Goal: Transaction & Acquisition: Purchase product/service

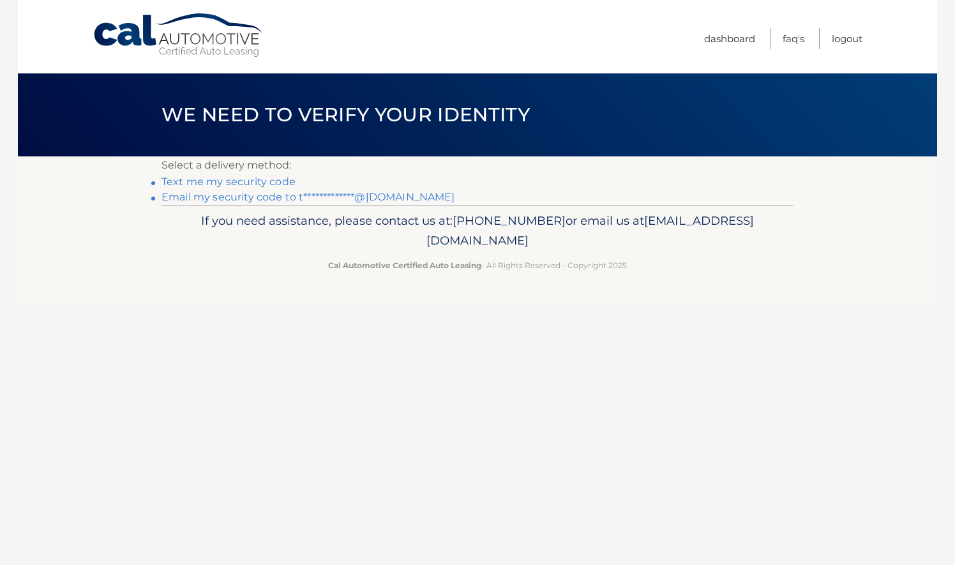
click at [238, 198] on link "**********" at bounding box center [308, 197] width 294 height 12
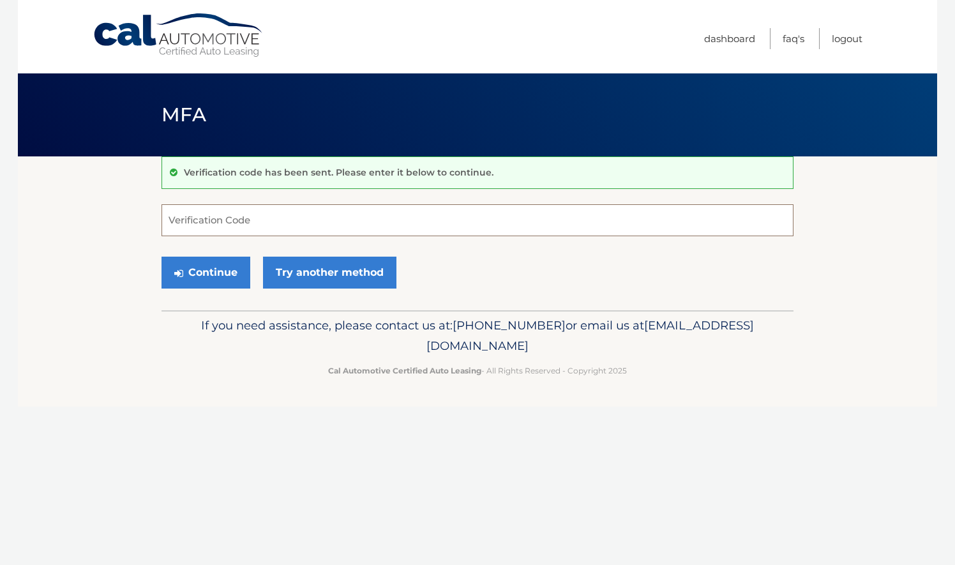
click at [259, 218] on input "Verification Code" at bounding box center [477, 220] width 632 height 32
paste input "046496"
click at [222, 264] on button "Continue" at bounding box center [205, 273] width 89 height 32
type input "046496"
click at [200, 278] on button "Continue" at bounding box center [205, 273] width 89 height 32
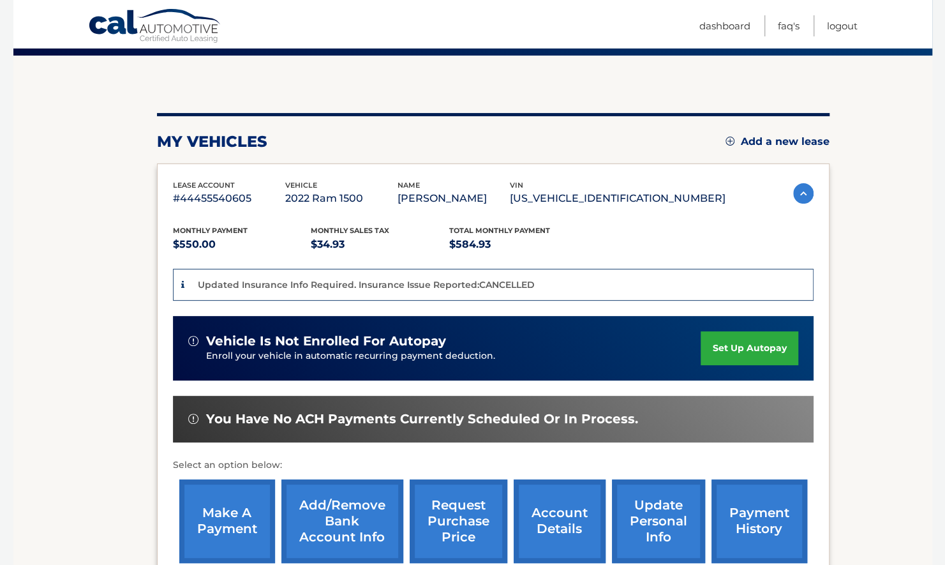
scroll to position [254, 0]
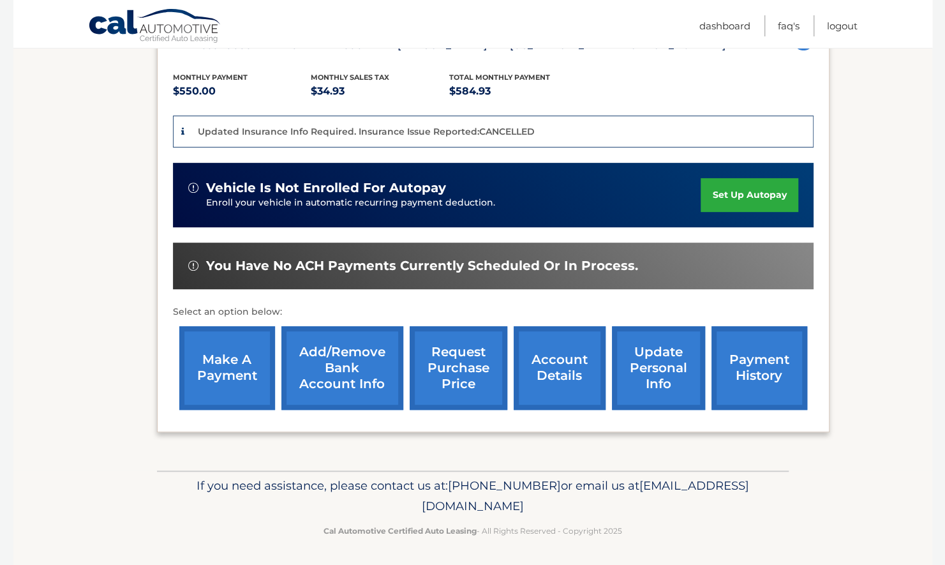
click at [216, 342] on link "make a payment" at bounding box center [227, 368] width 96 height 84
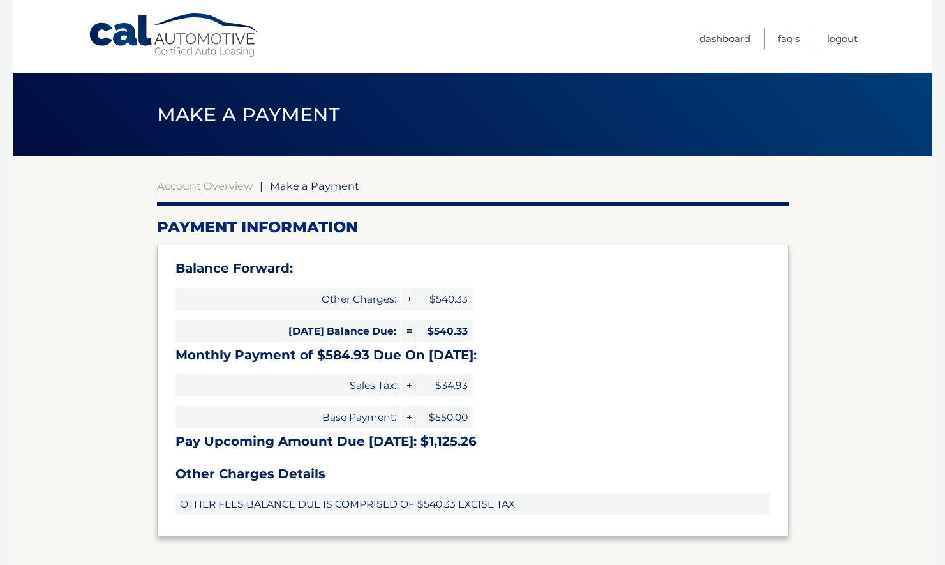
select select "Y2ViMzM1NDktNmI4Ni00MjQ1LWI2ZGQtNWE4YWI4ZGRjMWRh"
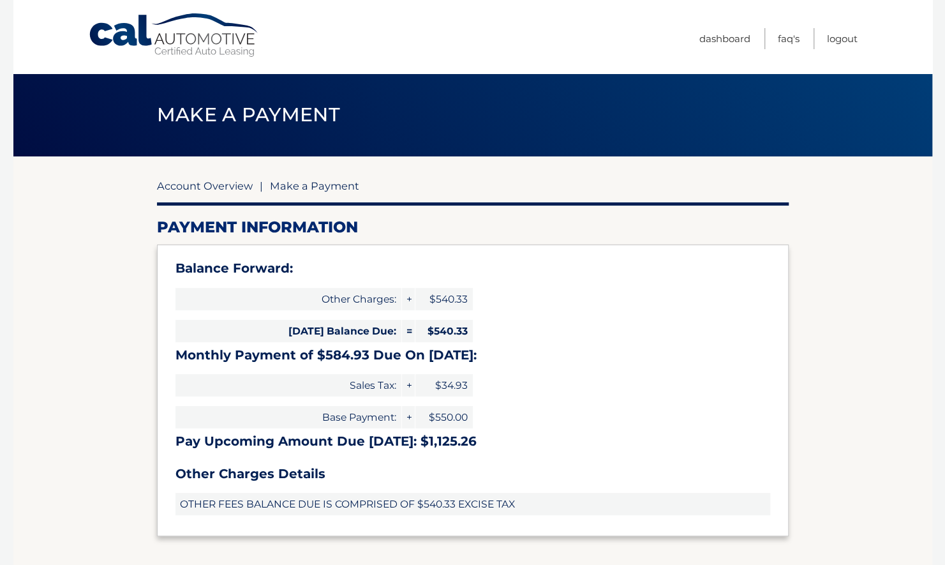
click at [200, 186] on link "Account Overview" at bounding box center [205, 185] width 96 height 13
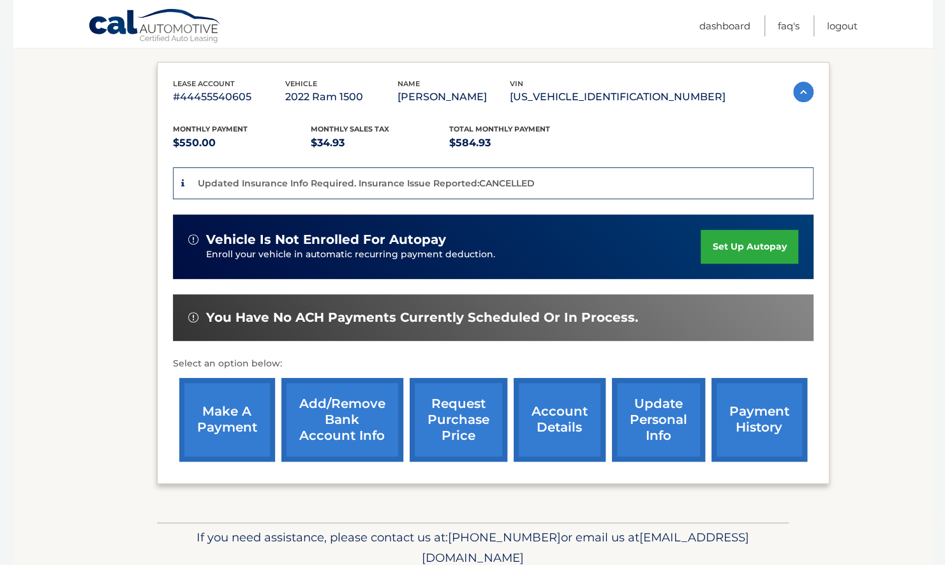
scroll to position [237, 0]
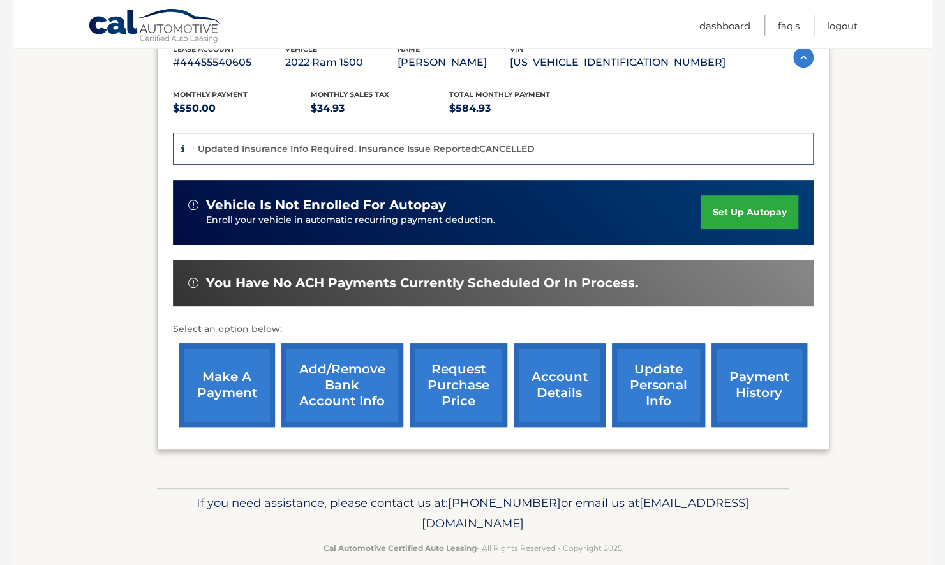
click at [740, 388] on link "payment history" at bounding box center [760, 385] width 96 height 84
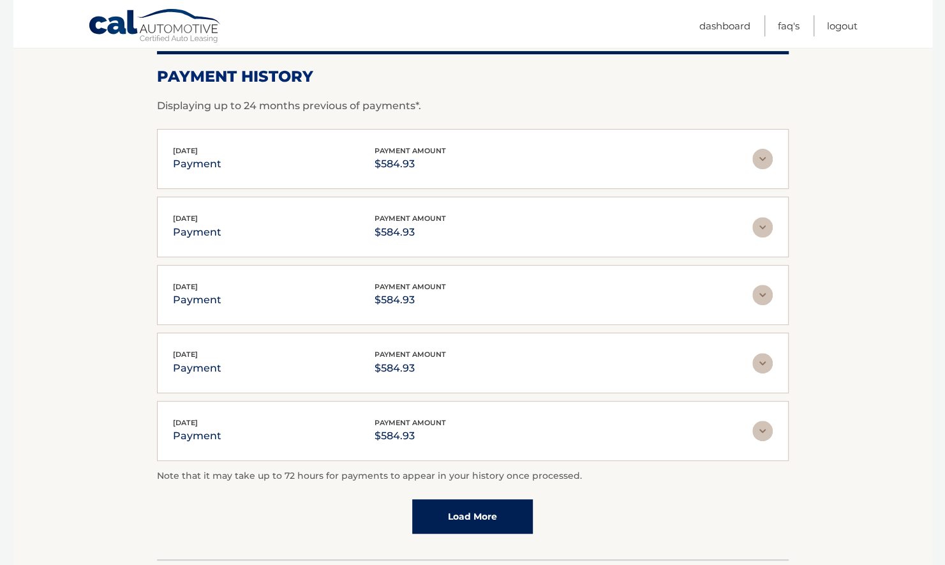
scroll to position [183, 0]
click at [476, 511] on link "Load More" at bounding box center [472, 515] width 121 height 34
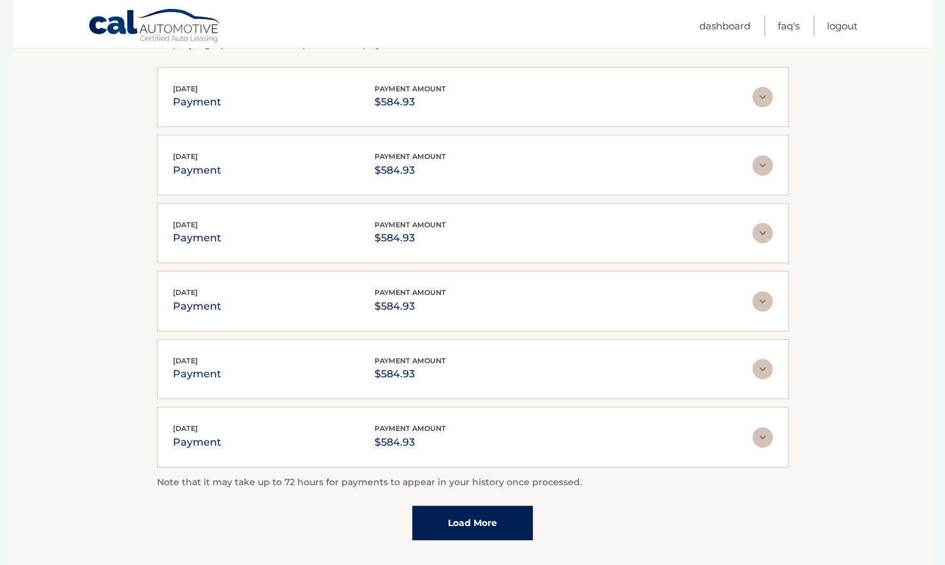
scroll to position [337, 0]
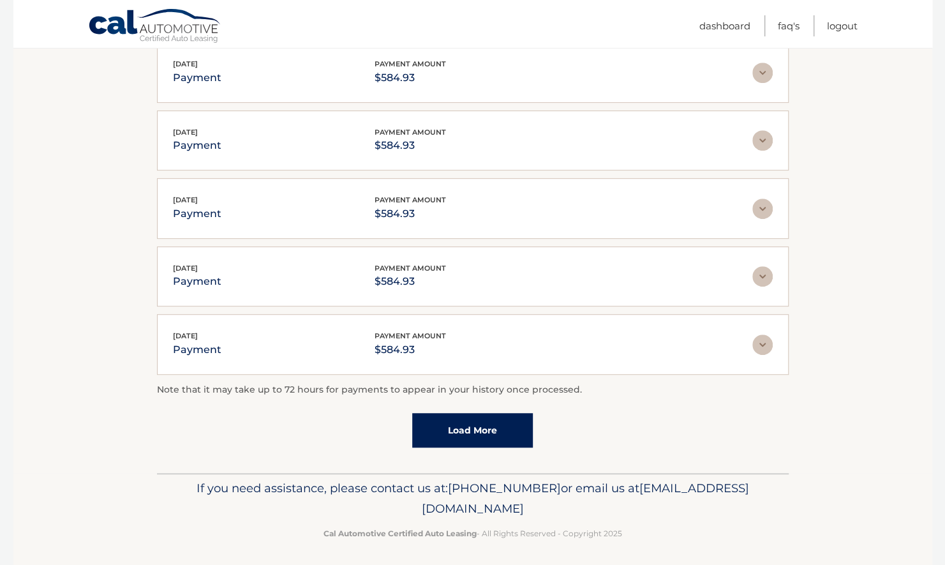
click at [466, 424] on link "Load More" at bounding box center [472, 430] width 121 height 34
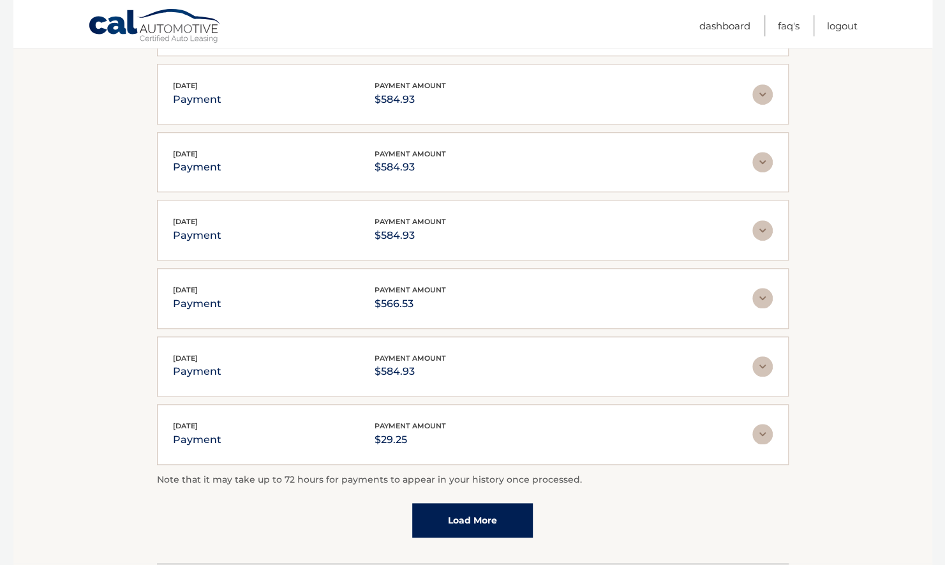
scroll to position [588, 0]
click at [474, 509] on link "Load More" at bounding box center [472, 519] width 121 height 34
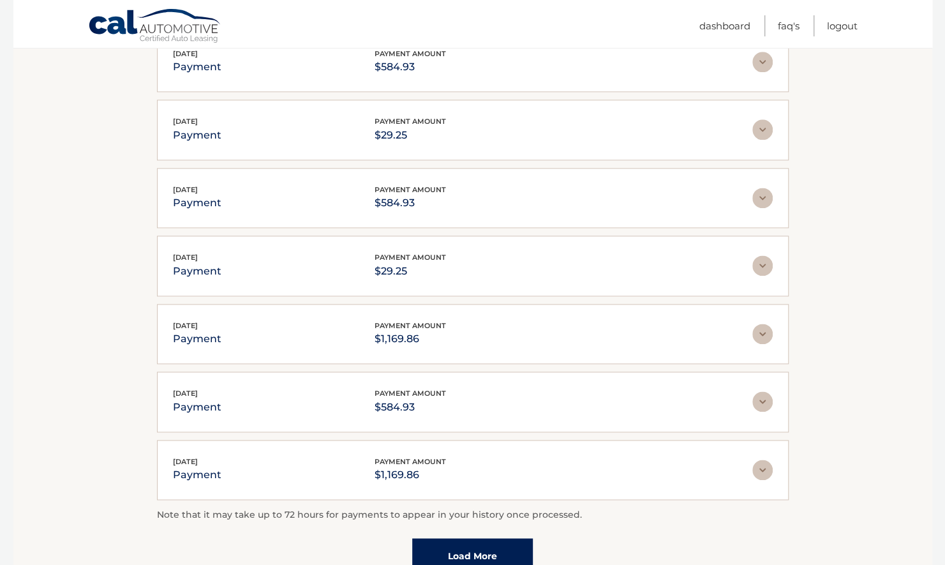
scroll to position [910, 0]
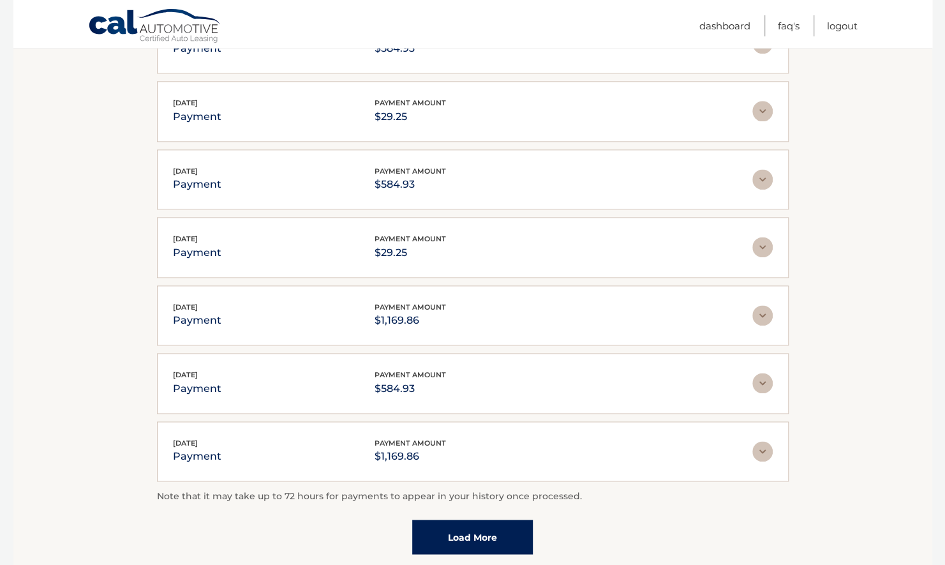
click at [754, 309] on img at bounding box center [762, 315] width 20 height 20
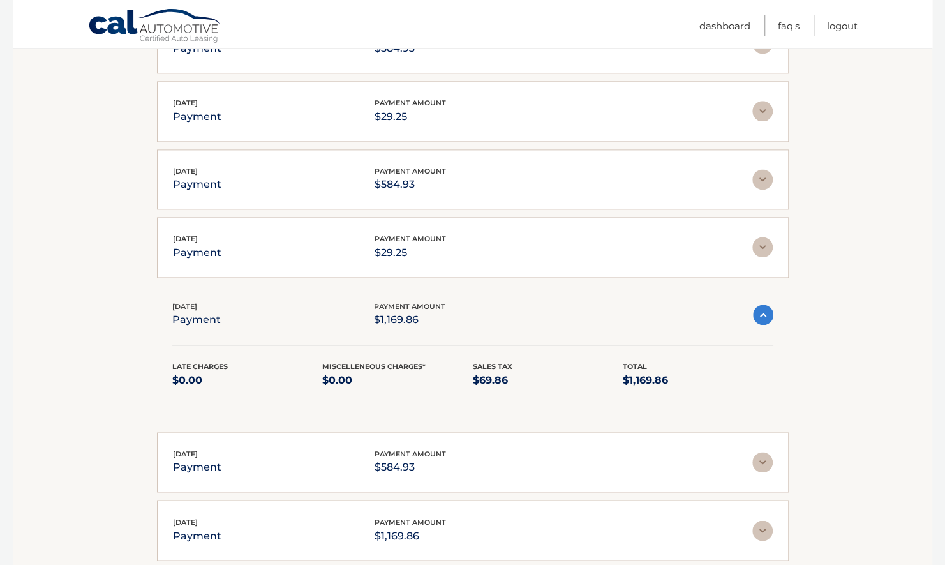
scroll to position [977, 0]
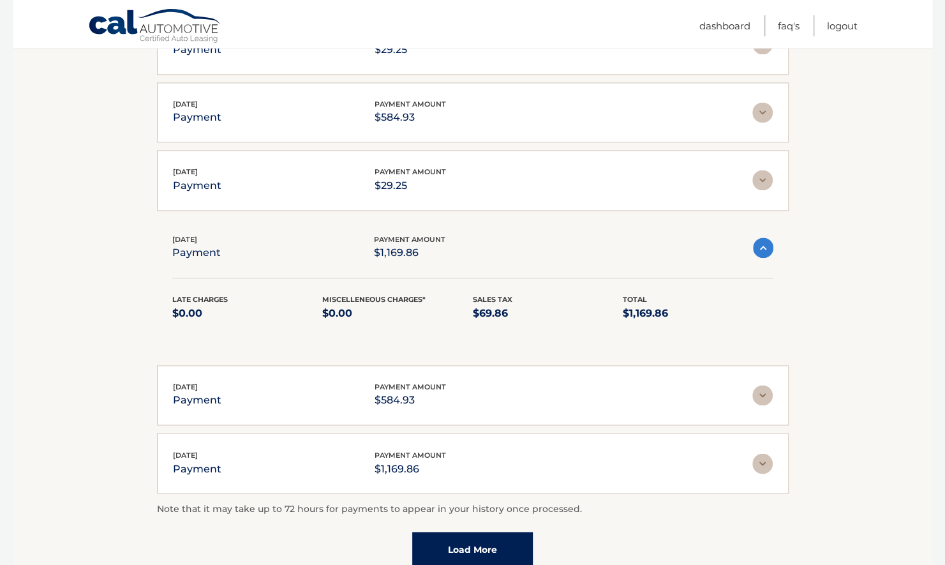
click at [763, 385] on img at bounding box center [762, 395] width 20 height 20
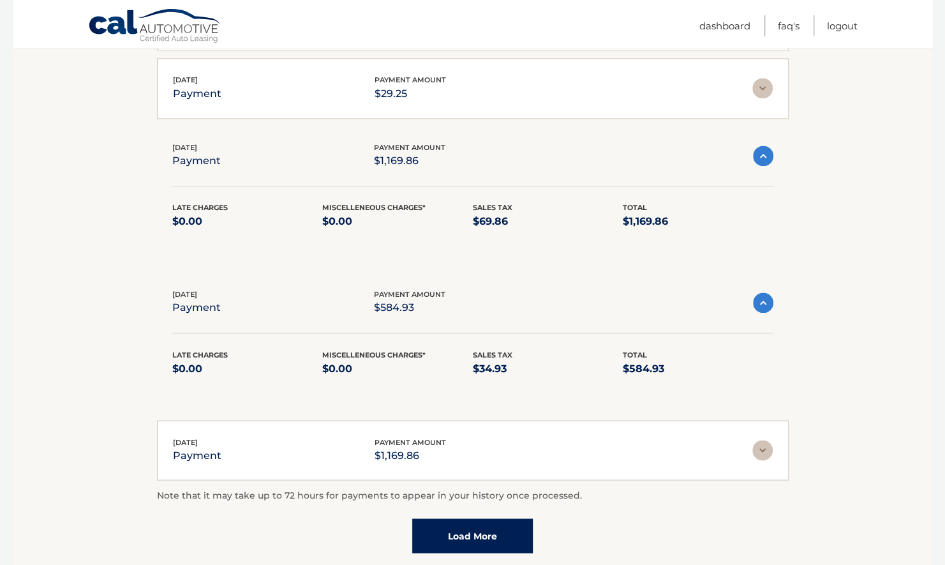
scroll to position [1070, 0]
click at [758, 440] on img at bounding box center [762, 449] width 20 height 20
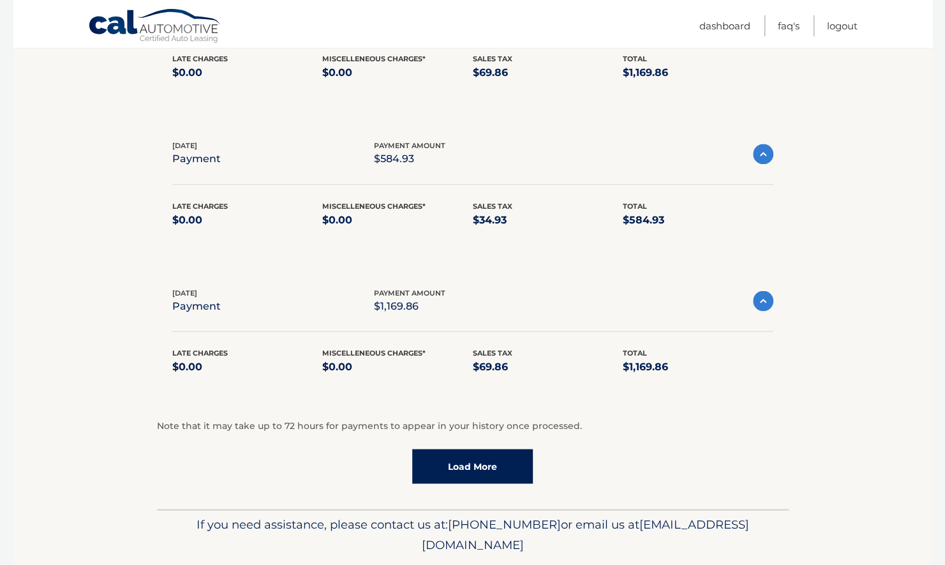
scroll to position [1219, 0]
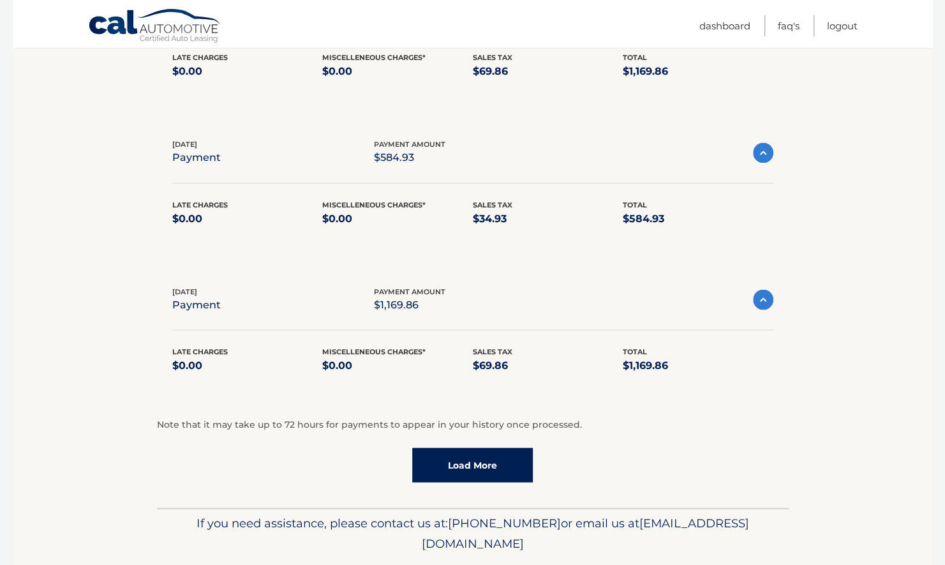
click at [478, 451] on link "Load More" at bounding box center [472, 464] width 121 height 34
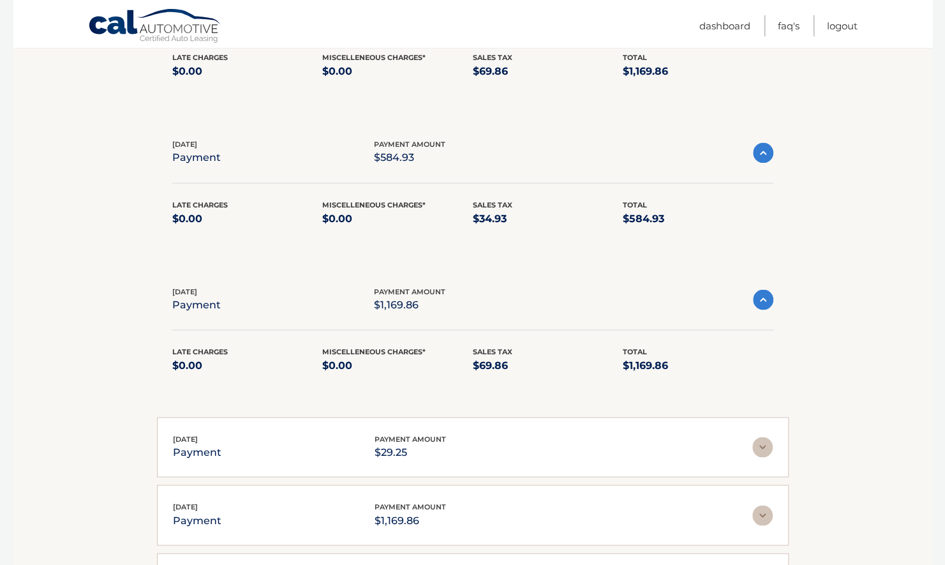
click at [763, 437] on img at bounding box center [762, 447] width 20 height 20
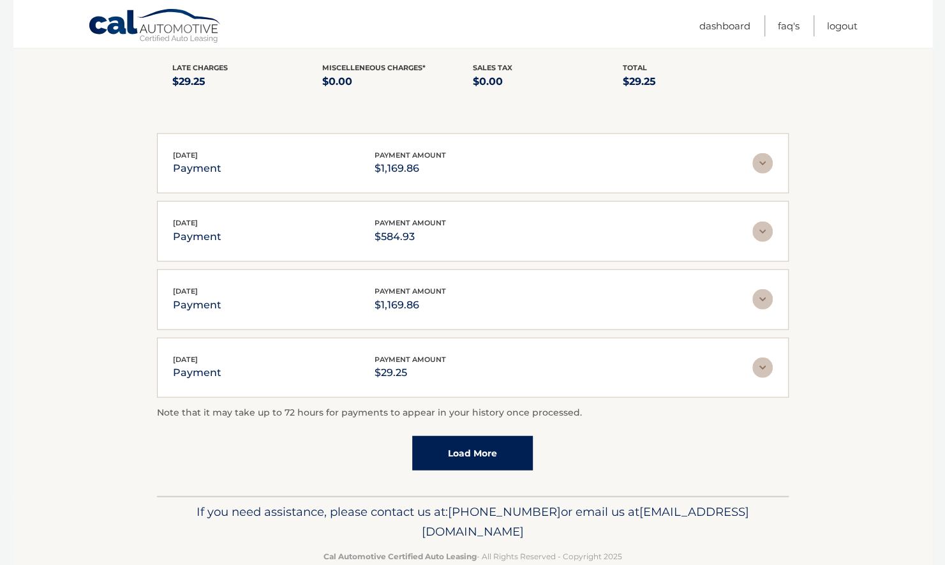
scroll to position [1661, 0]
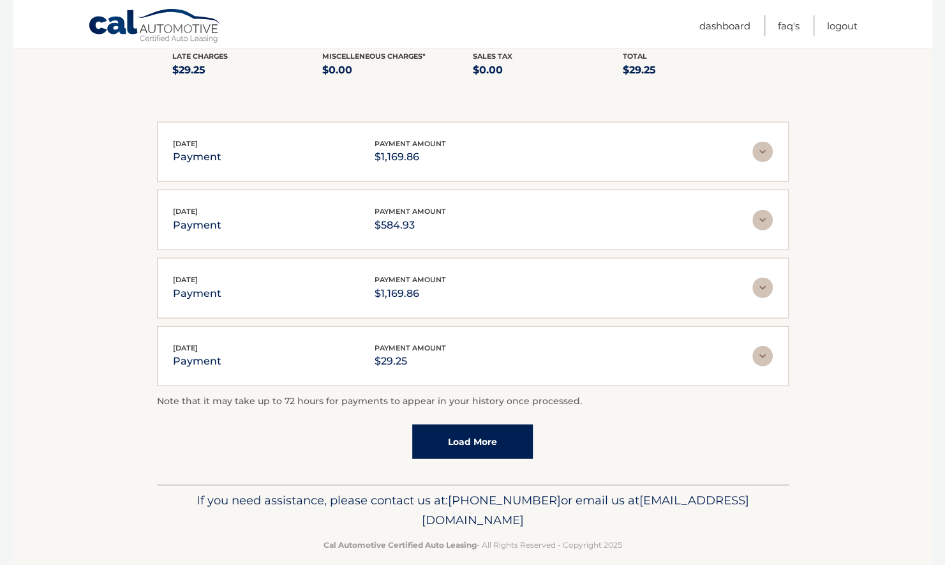
click at [508, 424] on link "Load More" at bounding box center [472, 441] width 121 height 34
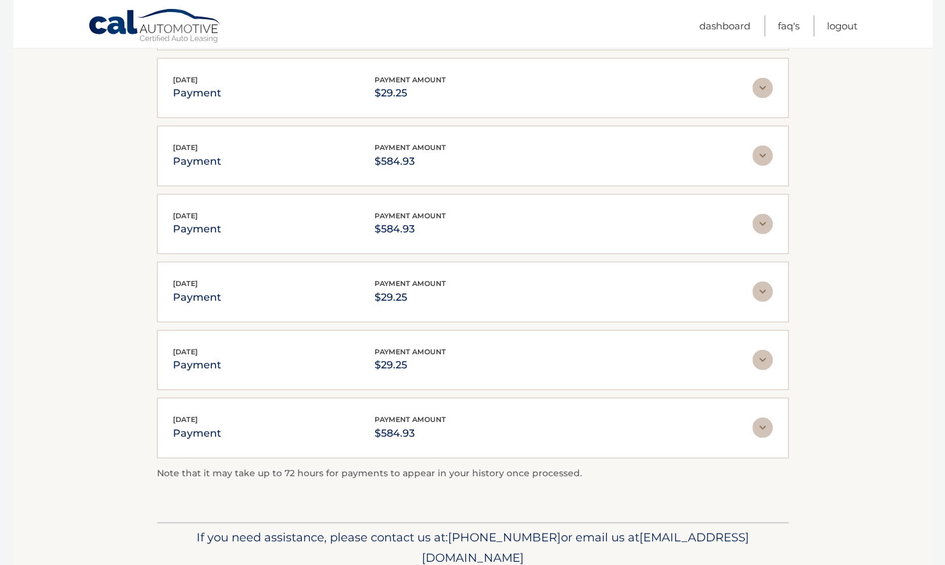
scroll to position [1963, 0]
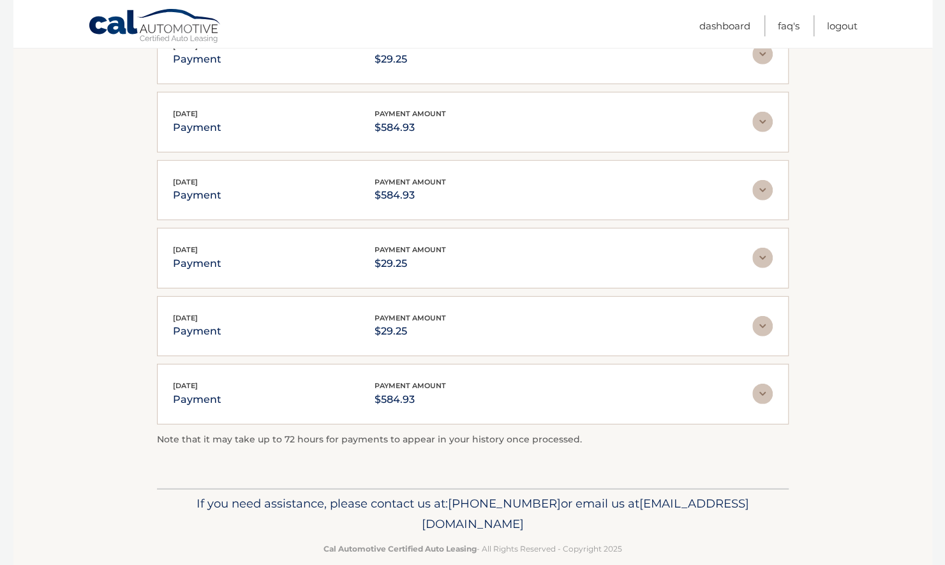
click at [759, 384] on img at bounding box center [762, 394] width 20 height 20
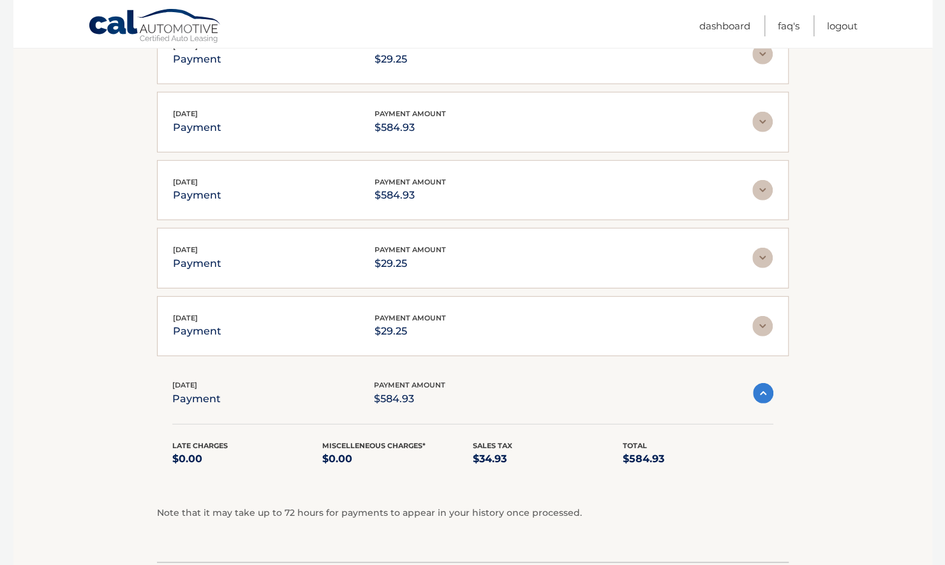
click at [758, 316] on img at bounding box center [762, 326] width 20 height 20
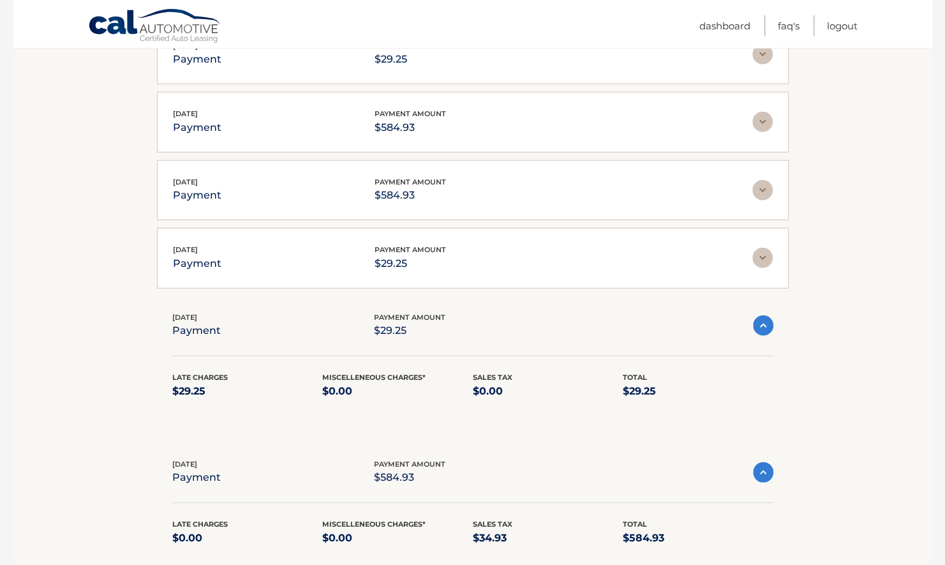
click at [763, 248] on img at bounding box center [762, 258] width 20 height 20
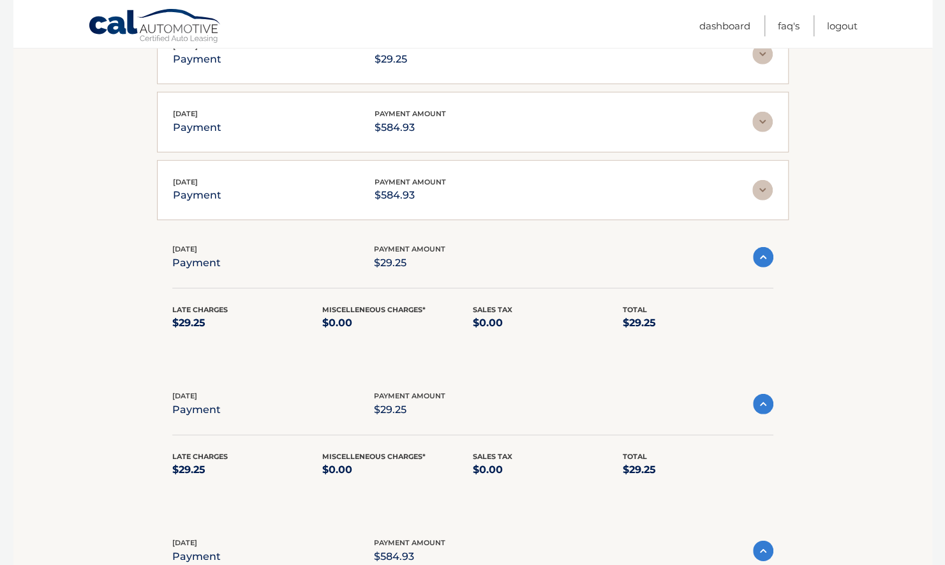
click at [760, 180] on img at bounding box center [762, 190] width 20 height 20
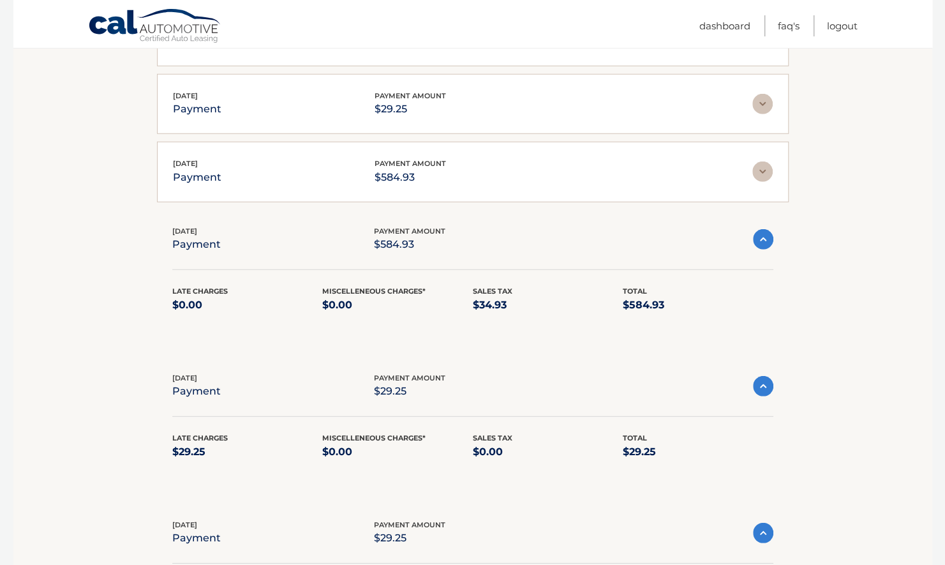
scroll to position [1883, 0]
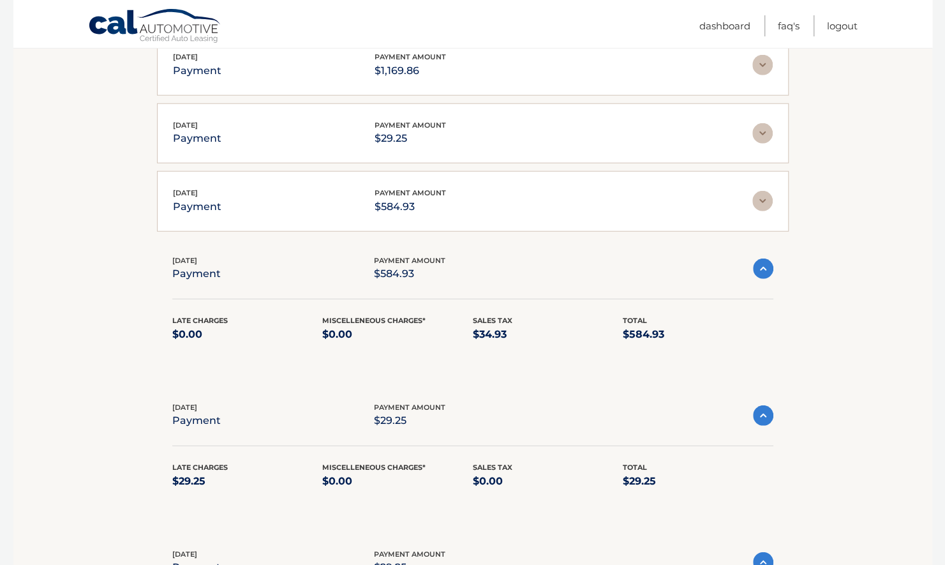
click at [761, 191] on img at bounding box center [762, 201] width 20 height 20
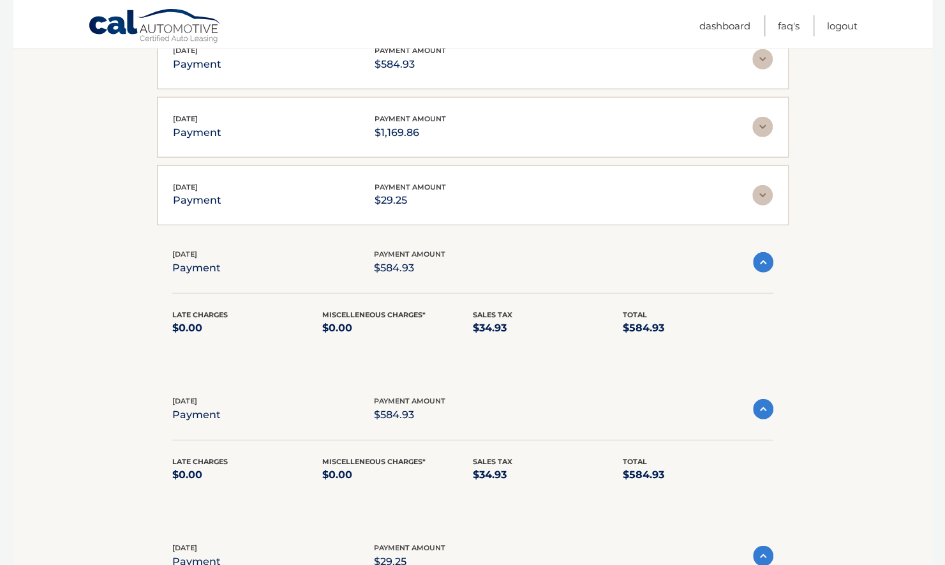
scroll to position [1813, 0]
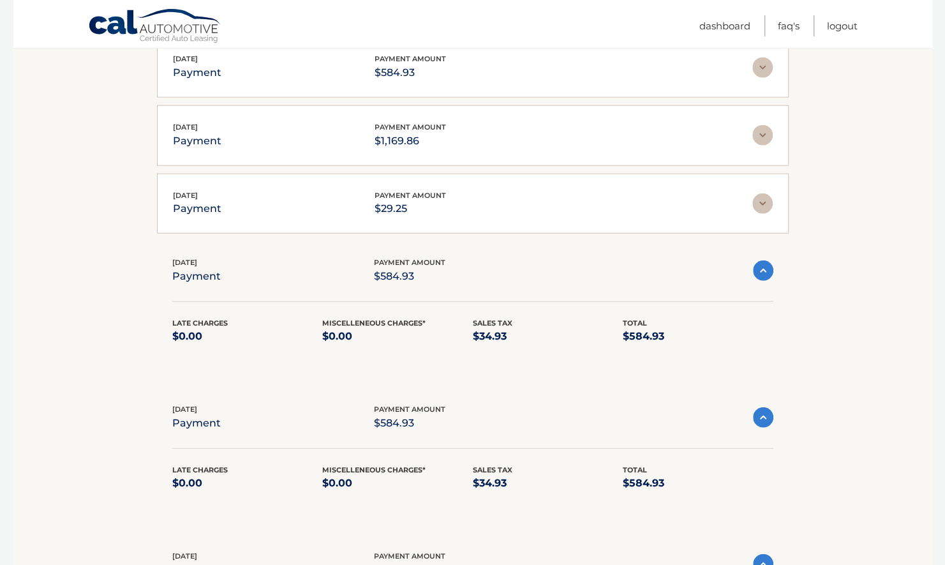
click at [759, 193] on img at bounding box center [762, 203] width 20 height 20
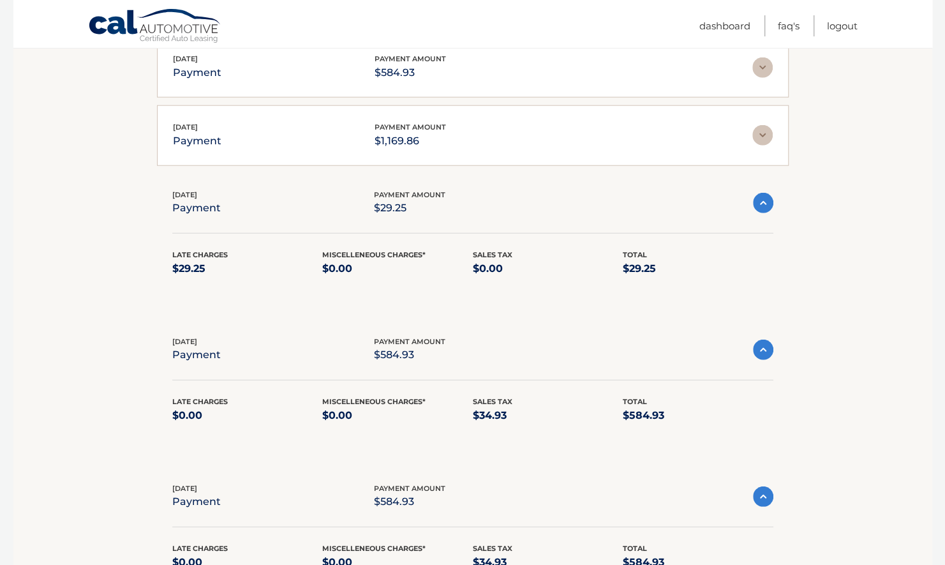
scroll to position [1731, 0]
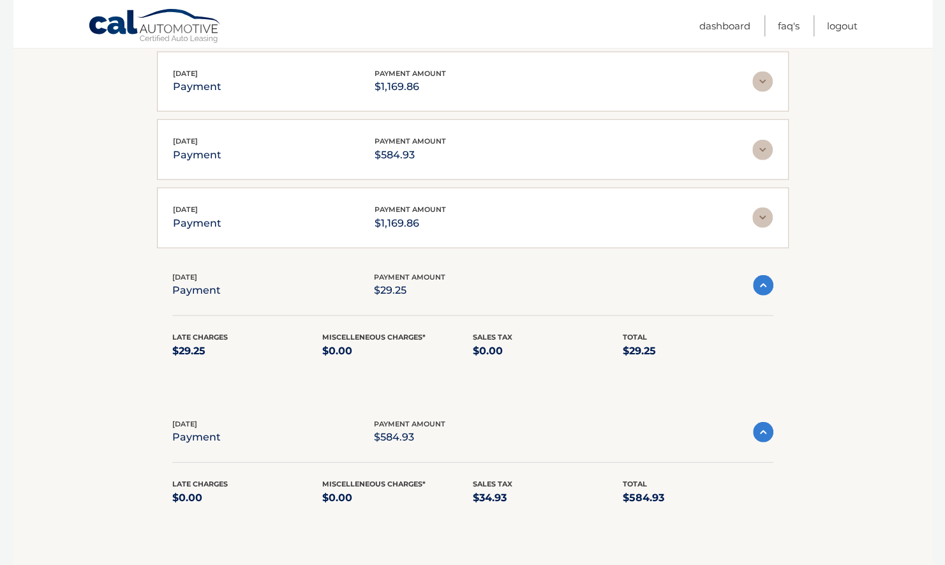
click at [751, 204] on div "Feb 01, 2024 payment payment amount $1,169.86" at bounding box center [463, 218] width 580 height 29
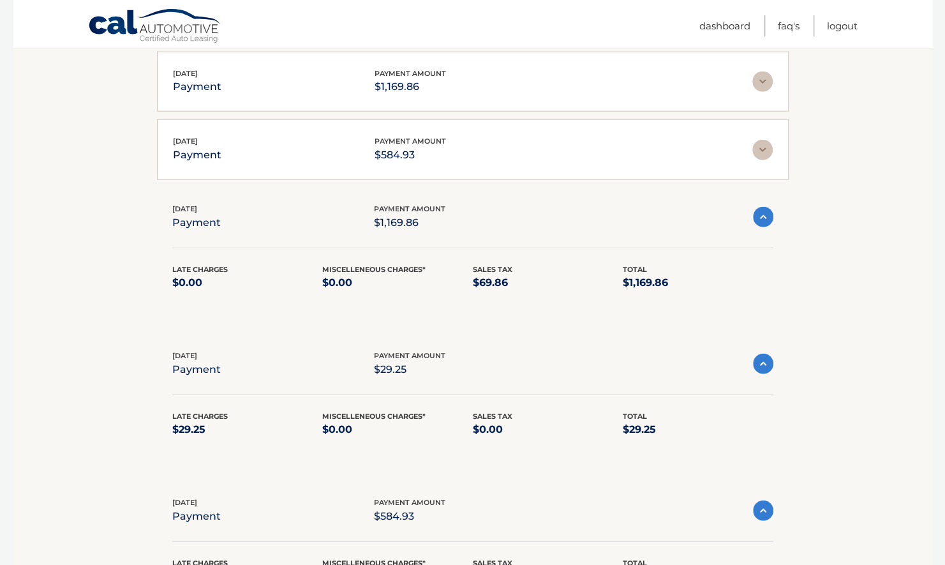
scroll to position [1665, 0]
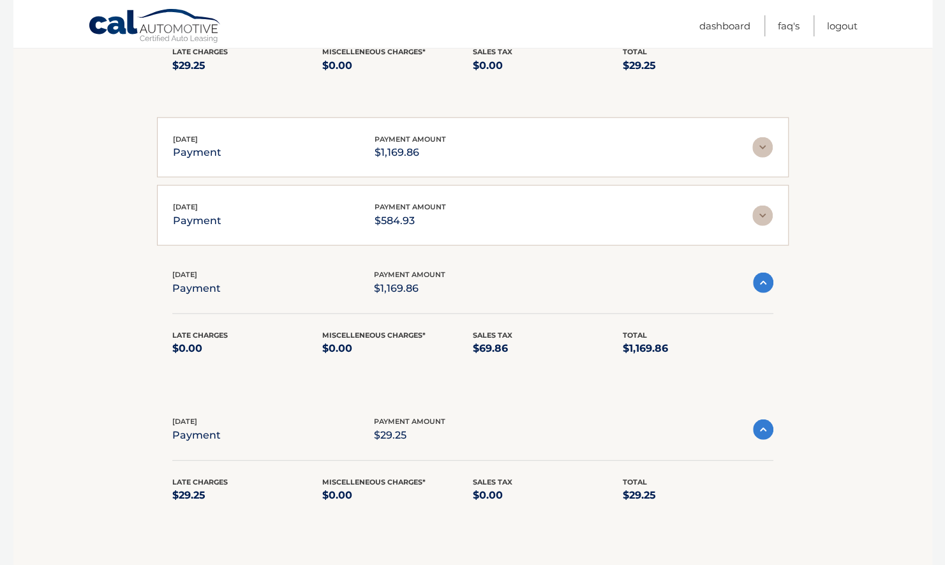
click at [772, 206] on img at bounding box center [762, 216] width 20 height 20
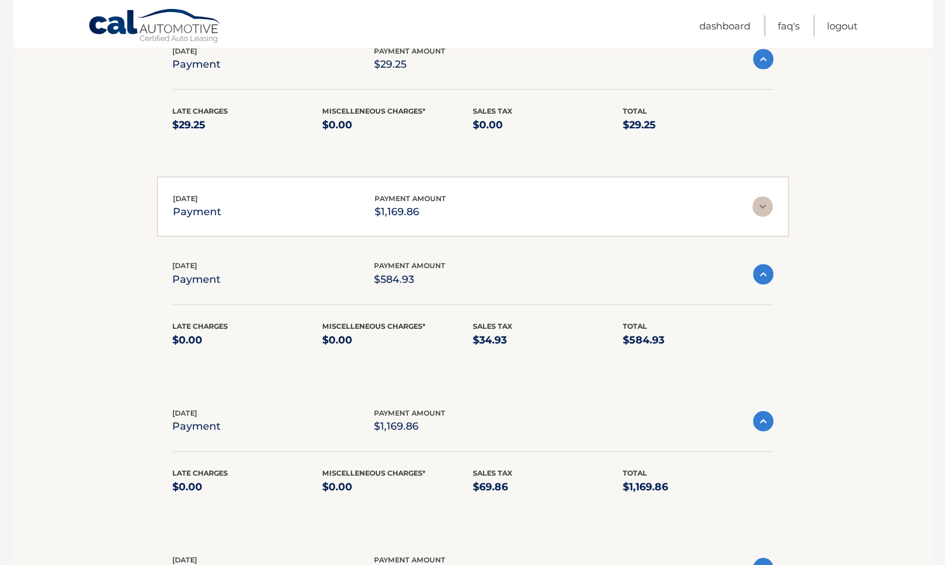
scroll to position [1597, 0]
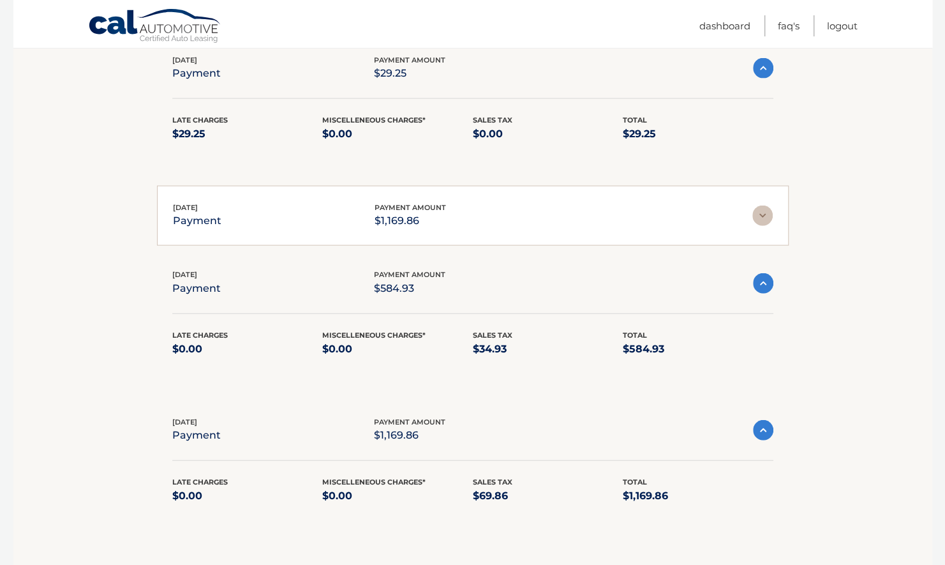
click at [760, 206] on img at bounding box center [762, 216] width 20 height 20
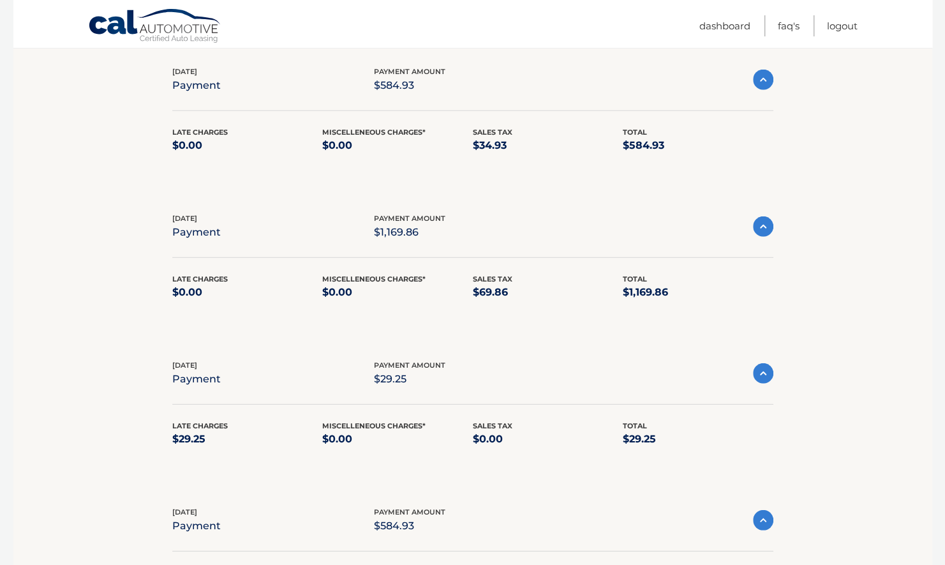
scroll to position [1878, 0]
click at [760, 364] on img at bounding box center [763, 374] width 20 height 20
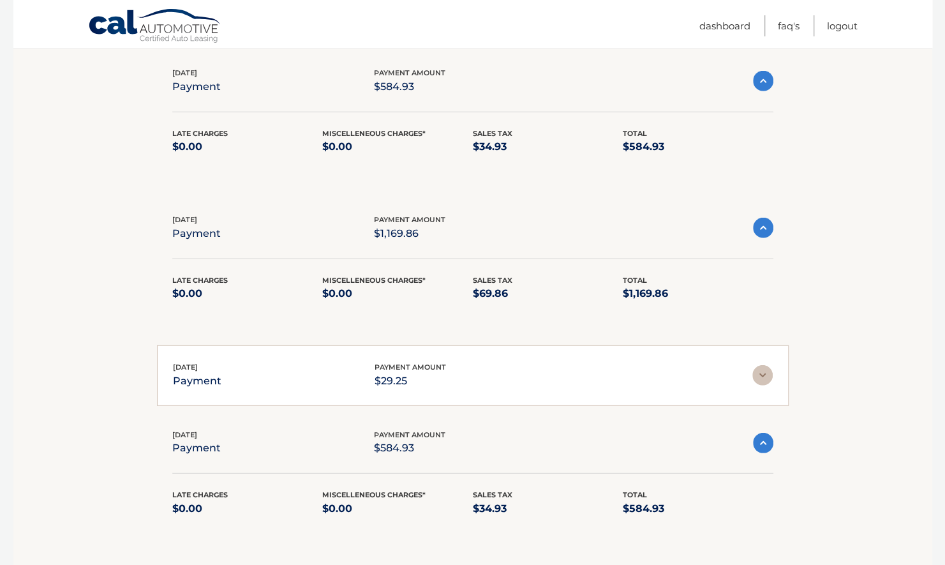
click at [759, 218] on img at bounding box center [763, 228] width 20 height 20
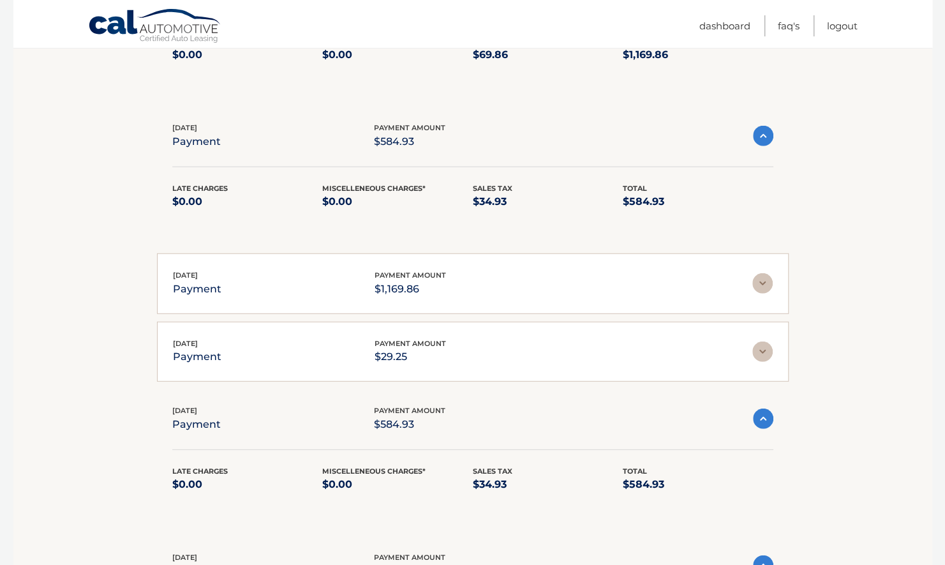
scroll to position [1794, 0]
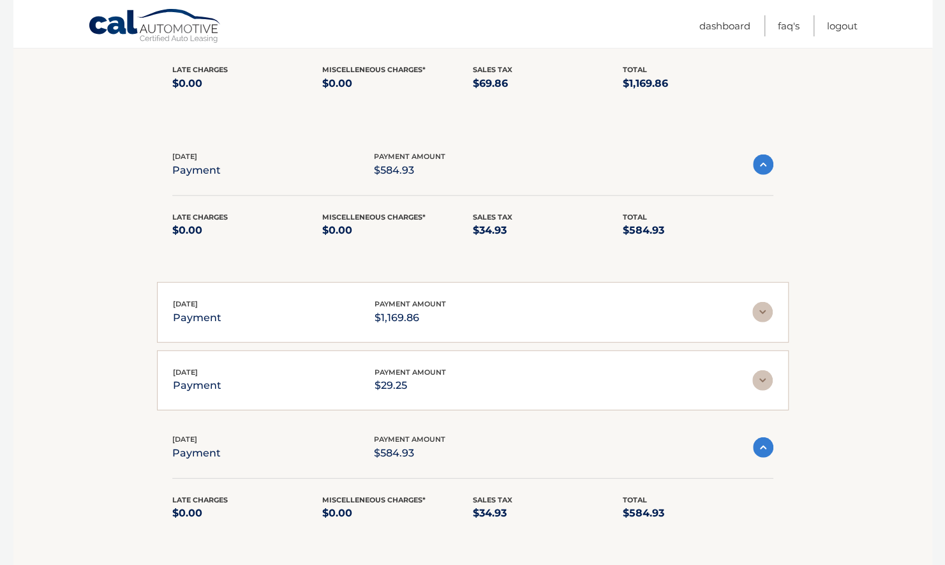
click at [759, 154] on img at bounding box center [763, 164] width 20 height 20
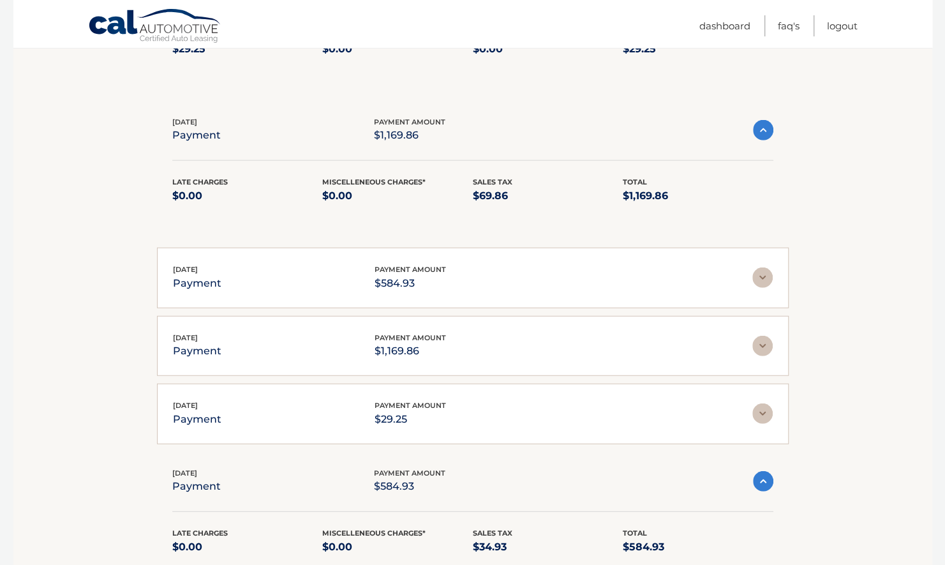
scroll to position [1656, 0]
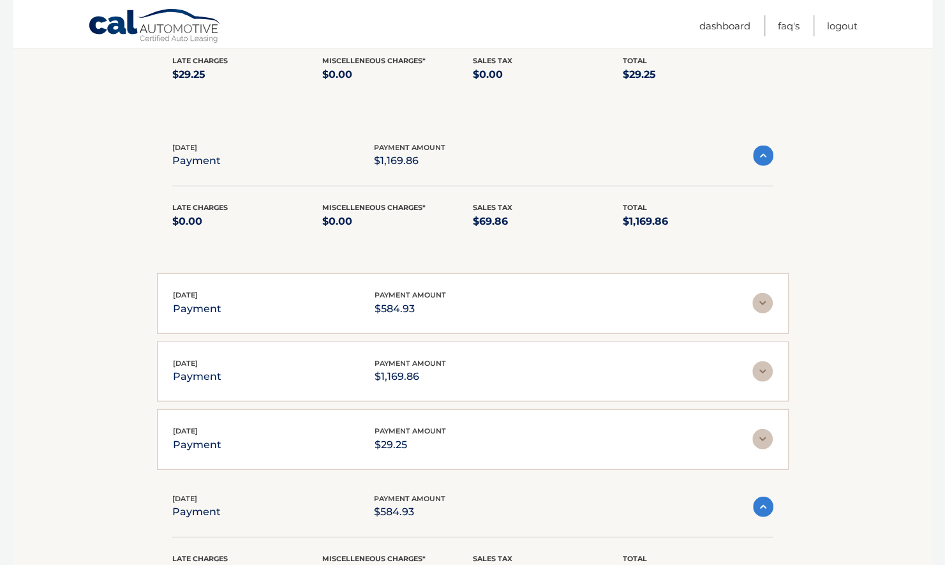
click at [758, 146] on img at bounding box center [763, 156] width 20 height 20
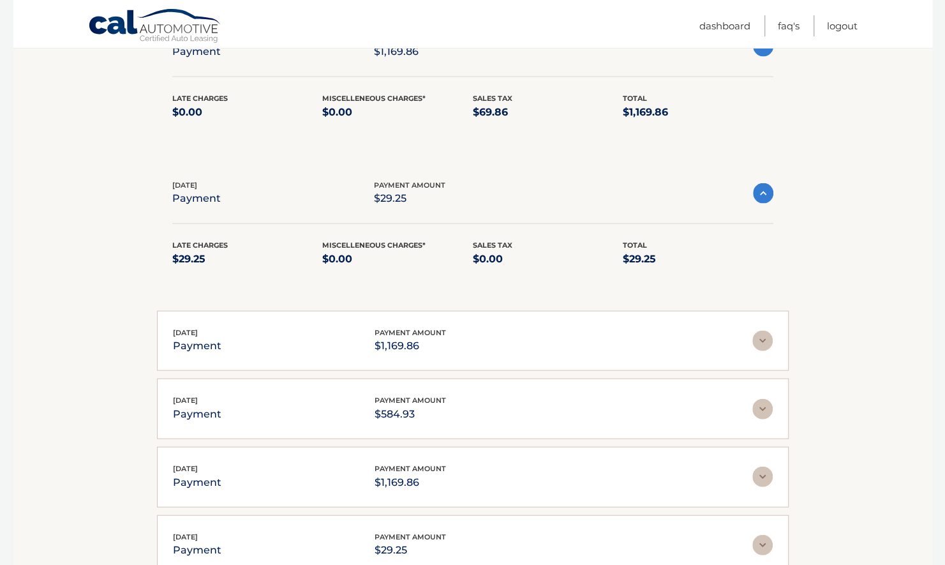
scroll to position [1471, 0]
click at [757, 185] on img at bounding box center [763, 194] width 20 height 20
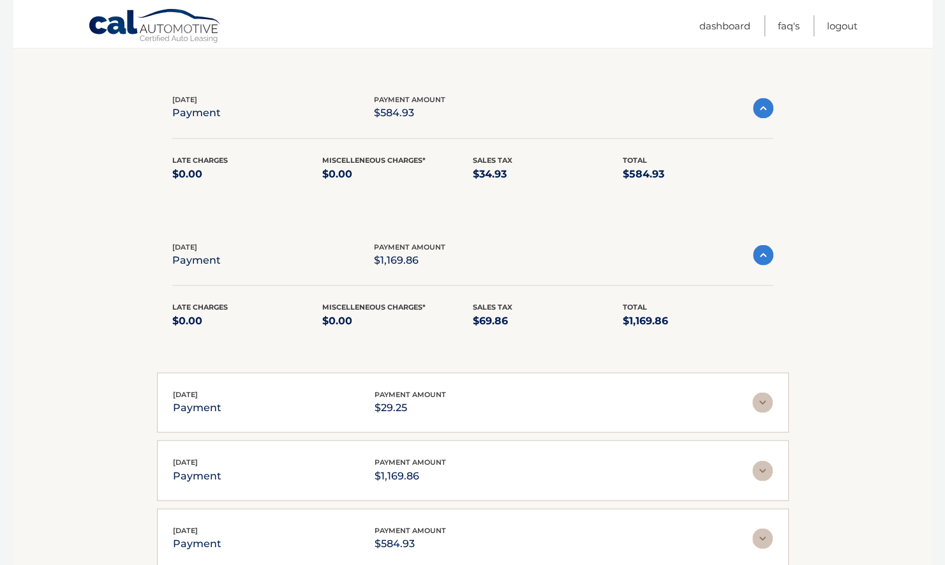
scroll to position [1263, 0]
click at [765, 245] on img at bounding box center [763, 255] width 20 height 20
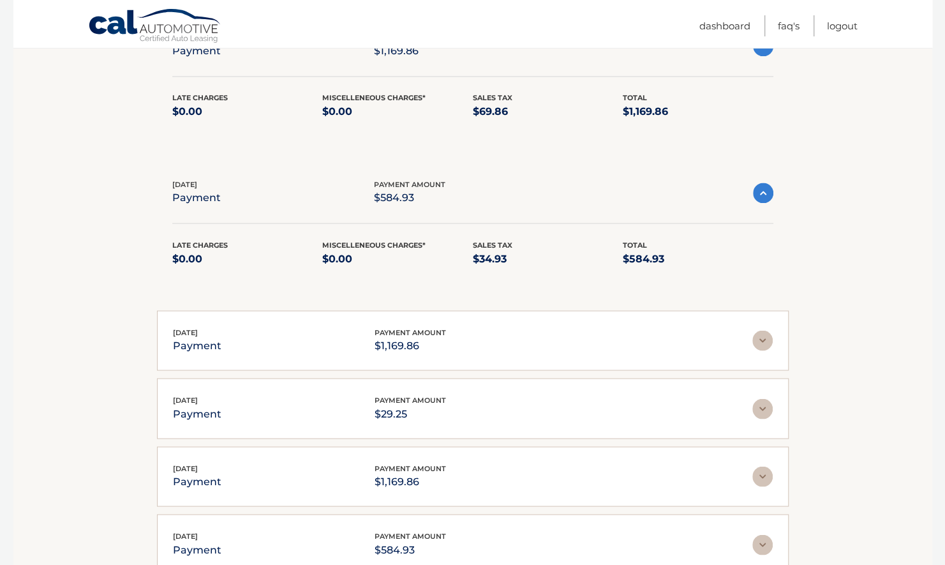
scroll to position [1159, 0]
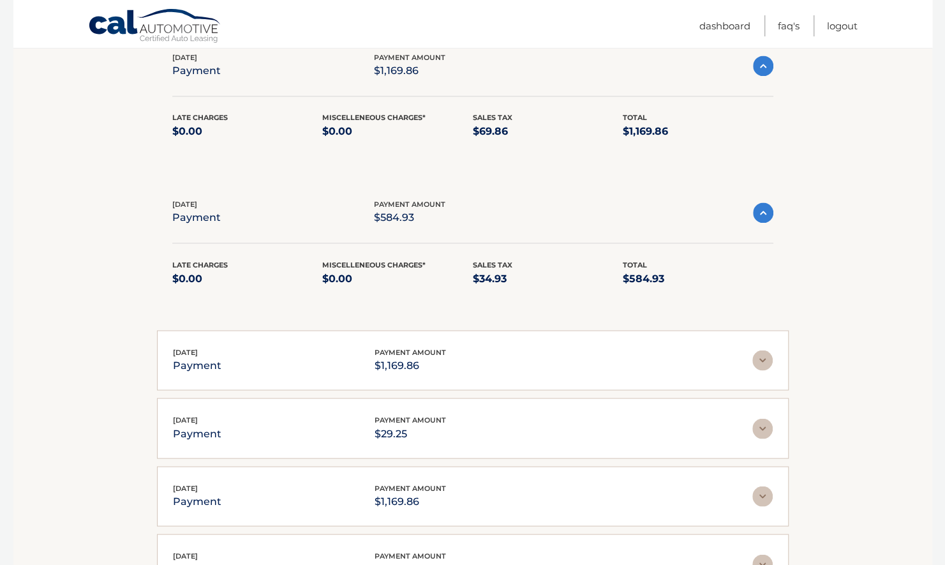
click at [767, 202] on img at bounding box center [763, 212] width 20 height 20
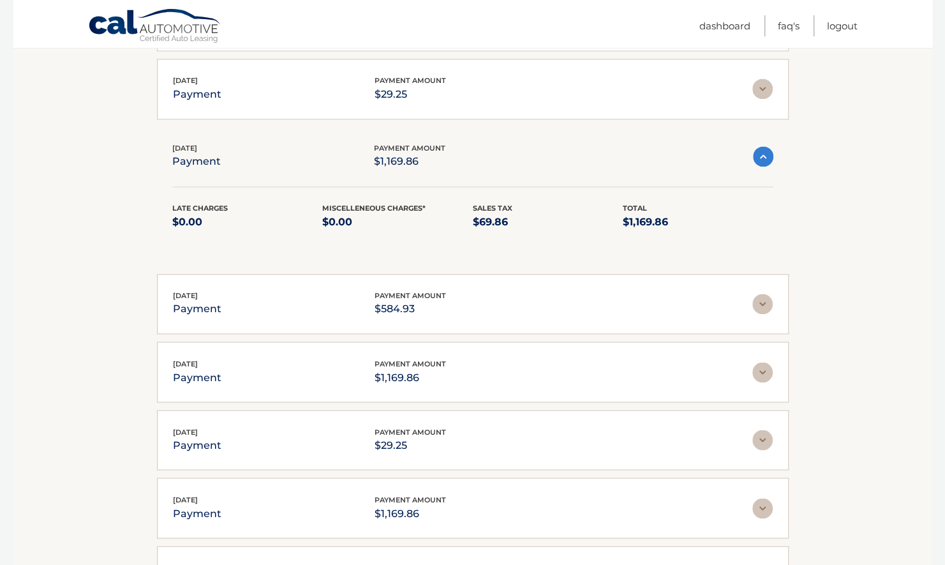
scroll to position [1061, 0]
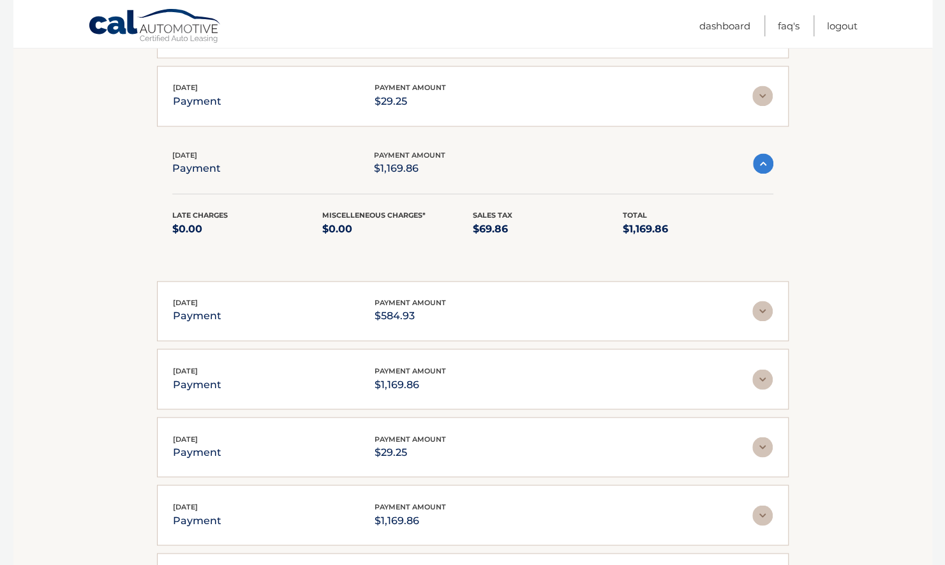
click at [765, 153] on img at bounding box center [763, 163] width 20 height 20
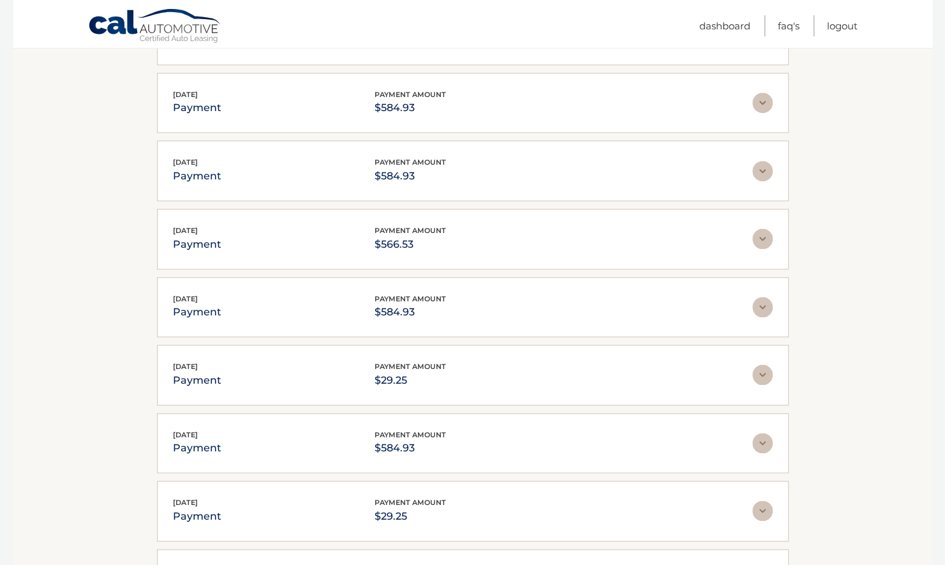
scroll to position [646, 0]
click at [766, 229] on img at bounding box center [762, 239] width 20 height 20
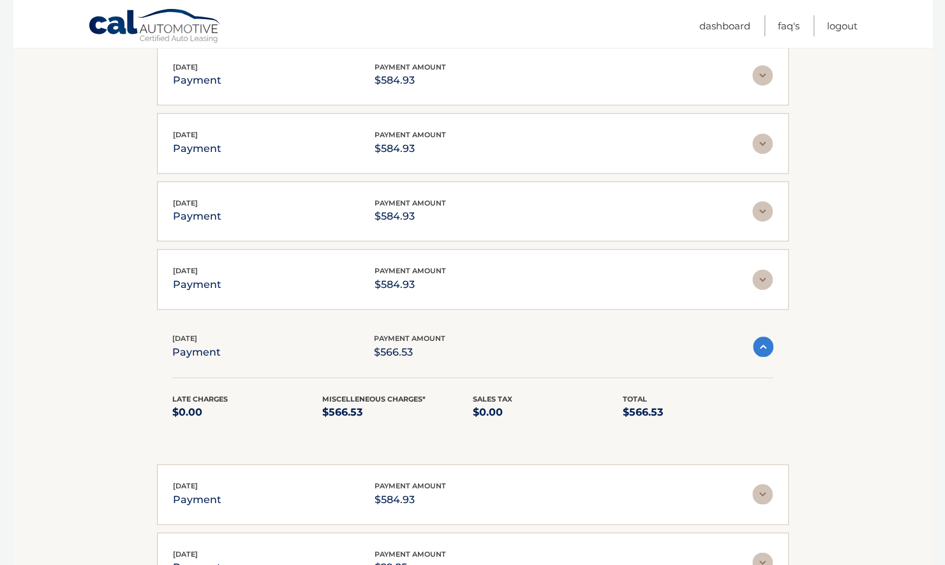
scroll to position [537, 0]
click at [757, 274] on img at bounding box center [762, 281] width 20 height 20
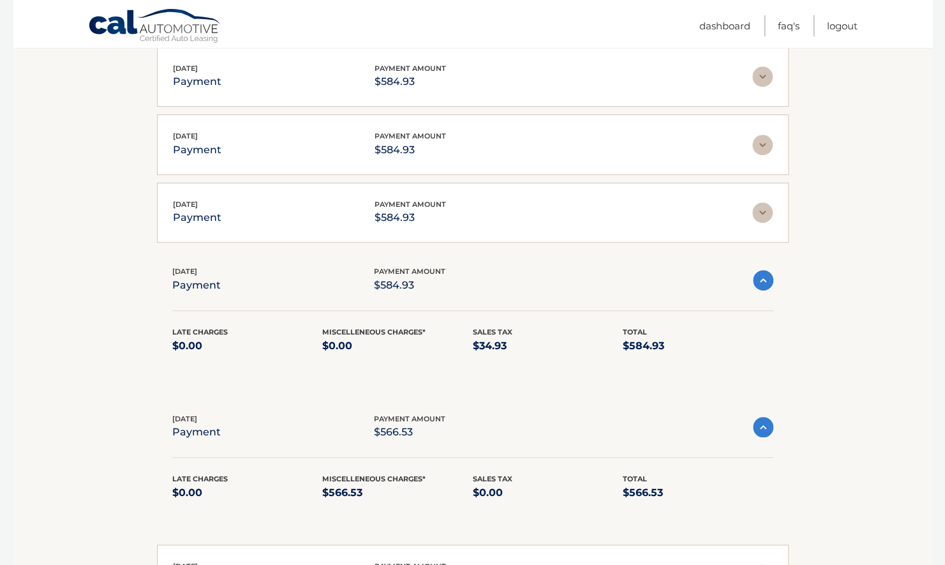
click at [757, 274] on img at bounding box center [763, 280] width 20 height 20
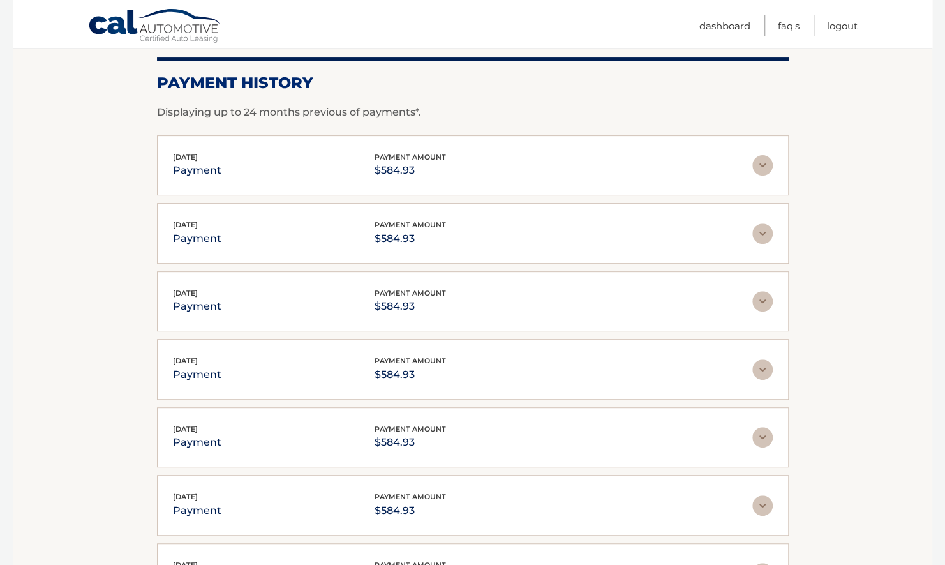
scroll to position [172, 0]
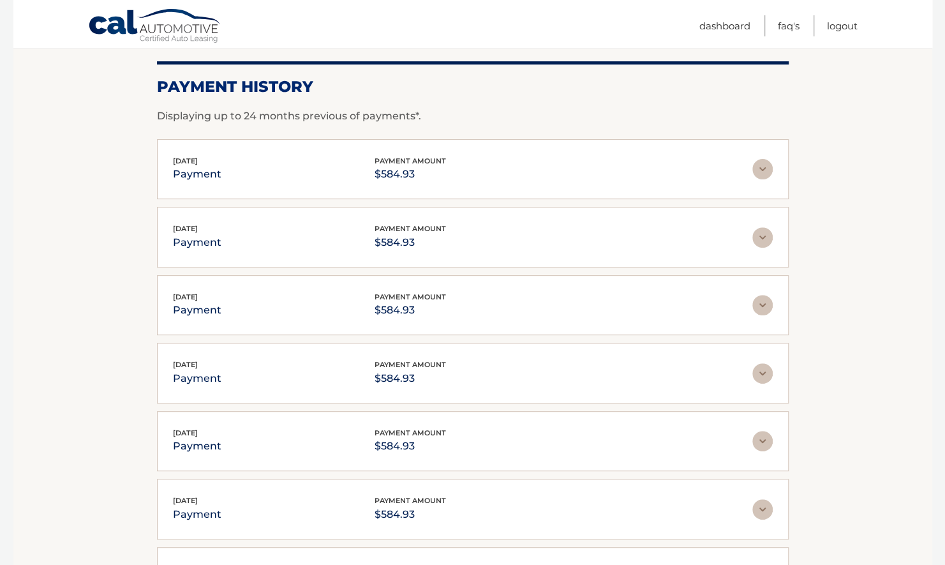
click at [759, 166] on img at bounding box center [762, 169] width 20 height 20
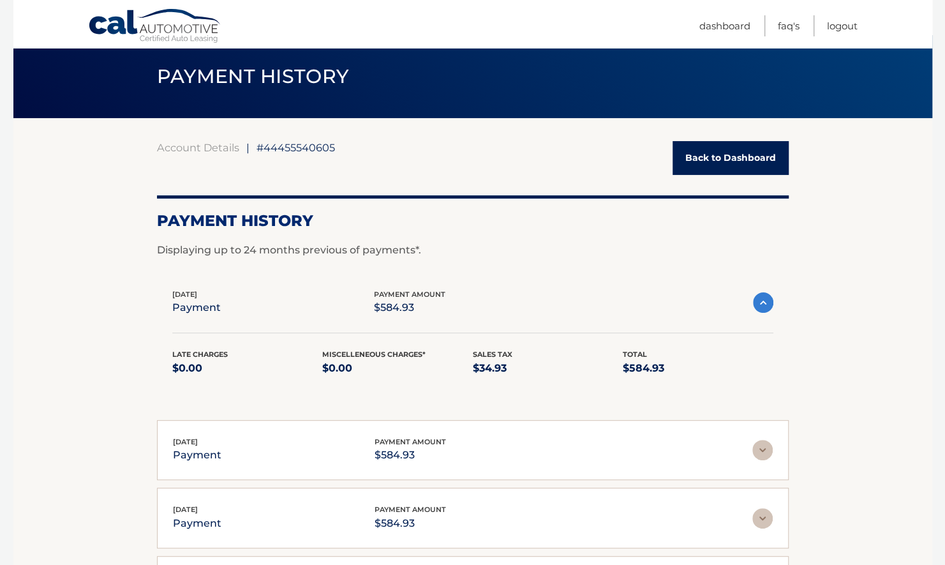
scroll to position [33, 0]
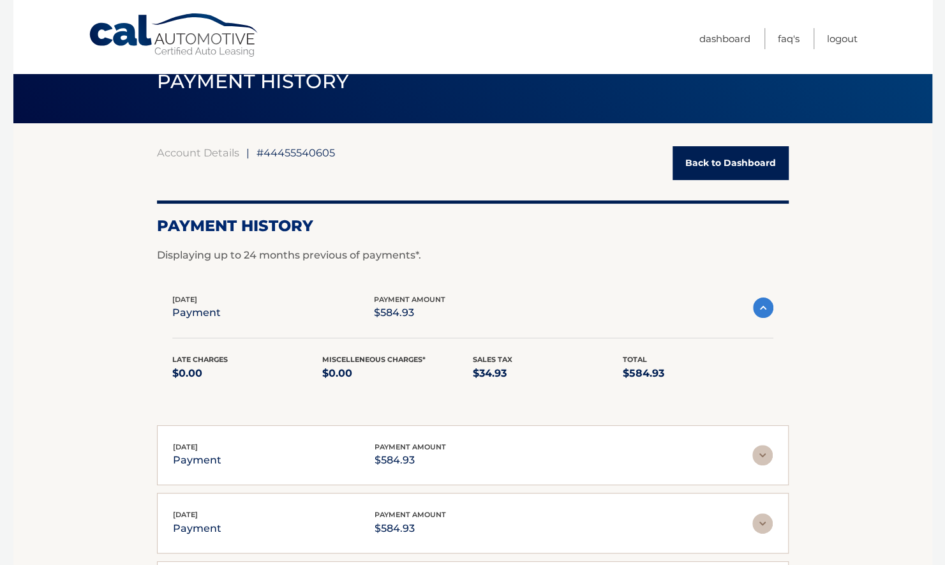
click at [735, 158] on link "Back to Dashboard" at bounding box center [731, 163] width 116 height 34
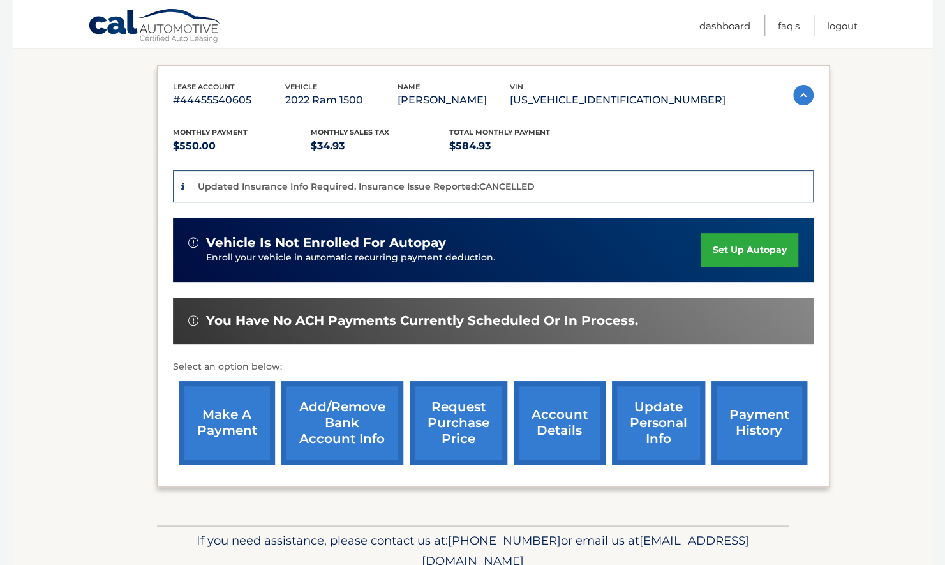
scroll to position [200, 0]
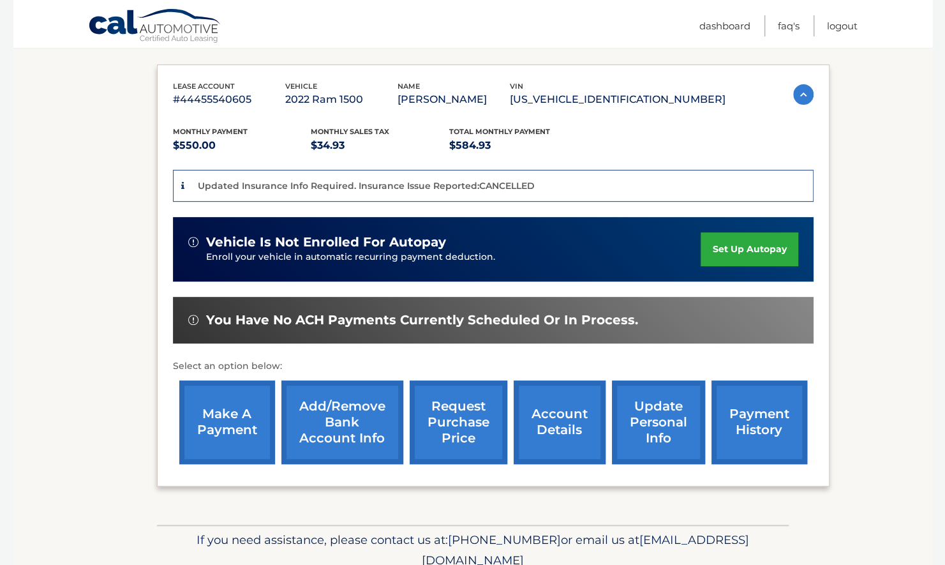
click at [237, 400] on link "make a payment" at bounding box center [227, 422] width 96 height 84
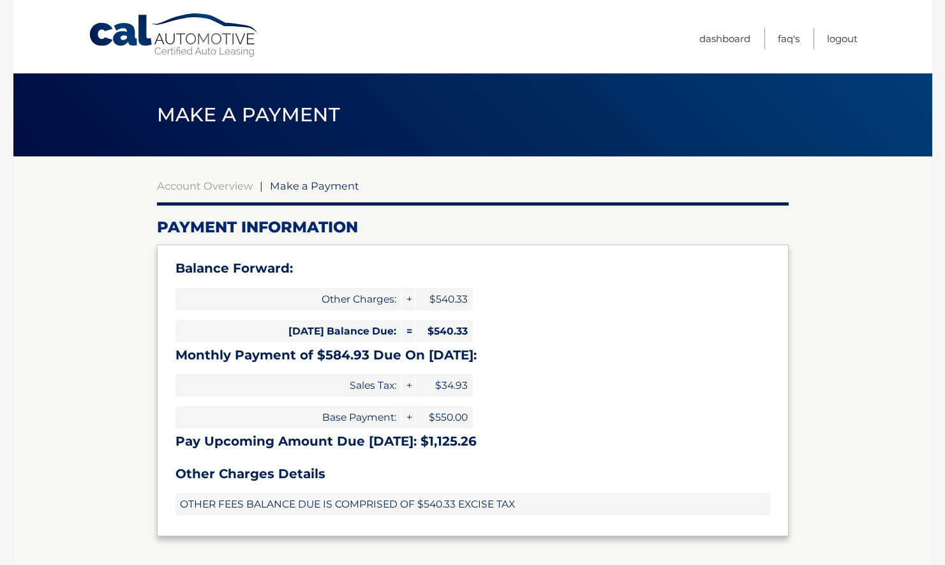
select select "Y2ViMzM1NDktNmI4Ni00MjQ1LWI2ZGQtNWE4YWI4ZGRjMWRh"
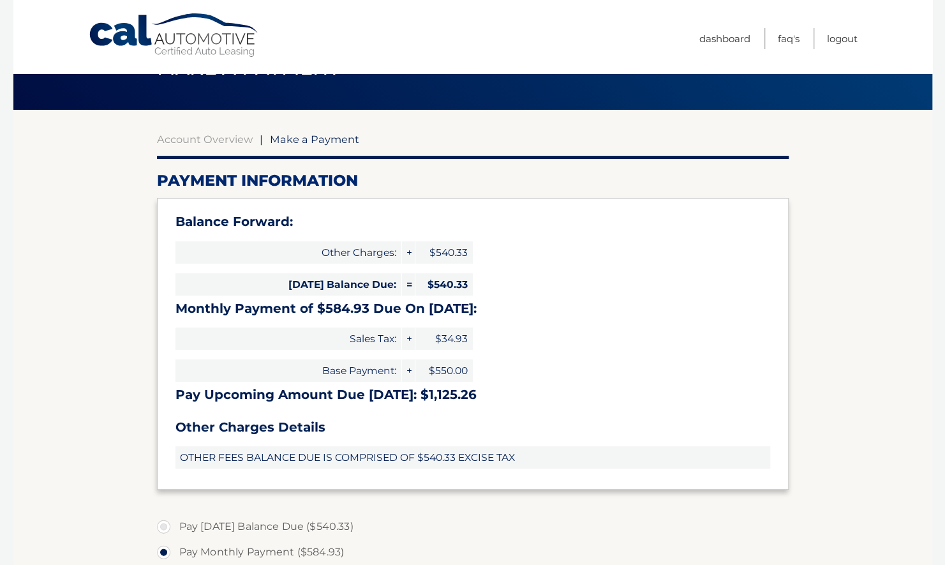
scroll to position [64, 0]
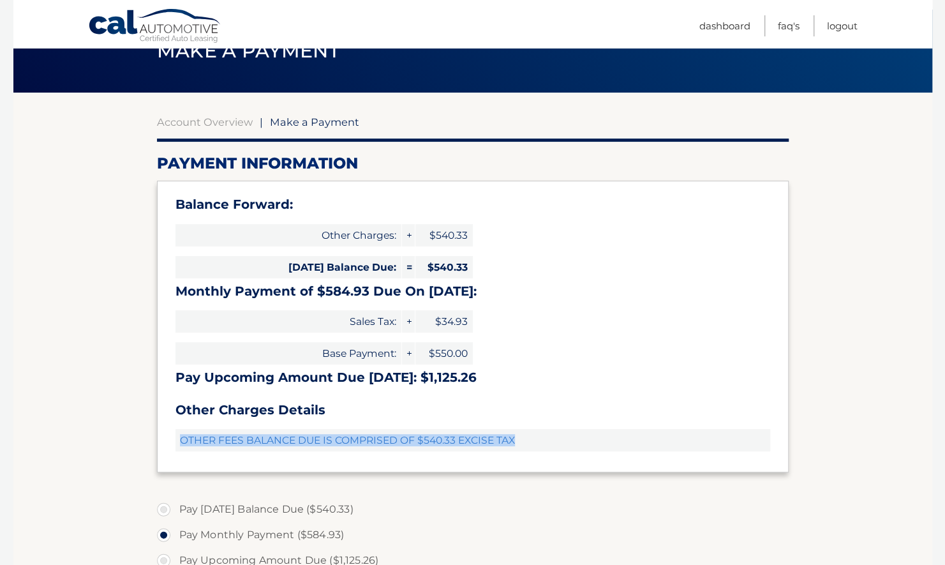
drag, startPoint x: 183, startPoint y: 438, endPoint x: 527, endPoint y: 421, distance: 345.0
click at [527, 421] on div "Balance Forward: Other Charges: + $540.33 Today's Balance Due: = $540.33 Monthl…" at bounding box center [473, 326] width 632 height 291
copy span "OTHER FEES BALANCE DUE IS COMPRISED OF $540.33 EXCISE TAX"
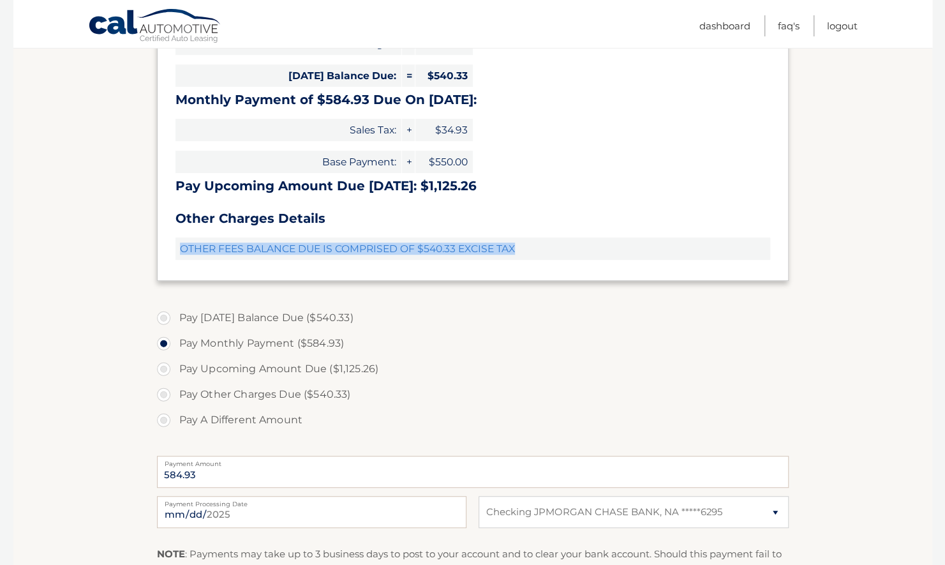
scroll to position [256, 0]
click at [287, 371] on label "Pay Upcoming Amount Due ($1,125.26)" at bounding box center [473, 368] width 632 height 26
click at [175, 371] on input "Pay Upcoming Amount Due ($1,125.26)" at bounding box center [168, 365] width 13 height 20
radio input "true"
type input "1125.26"
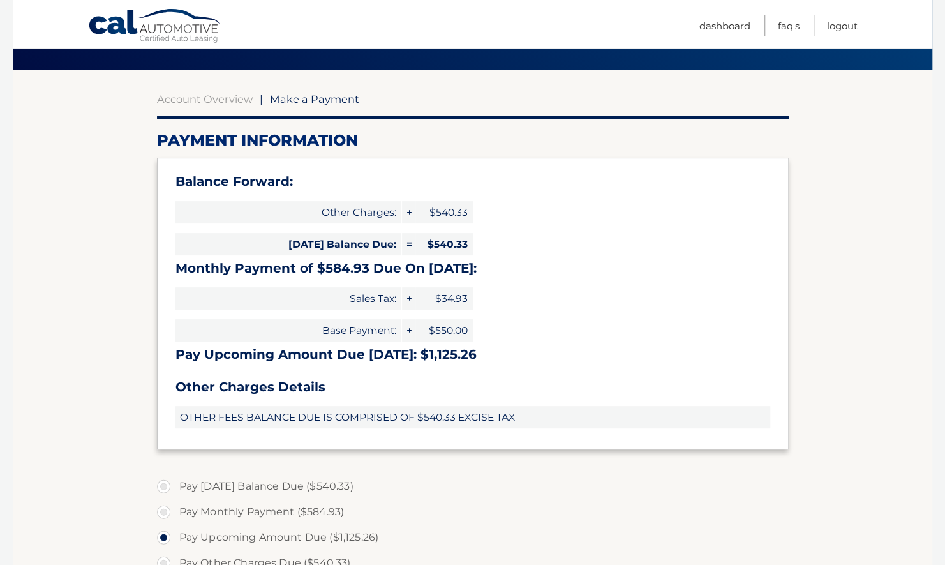
scroll to position [82, 0]
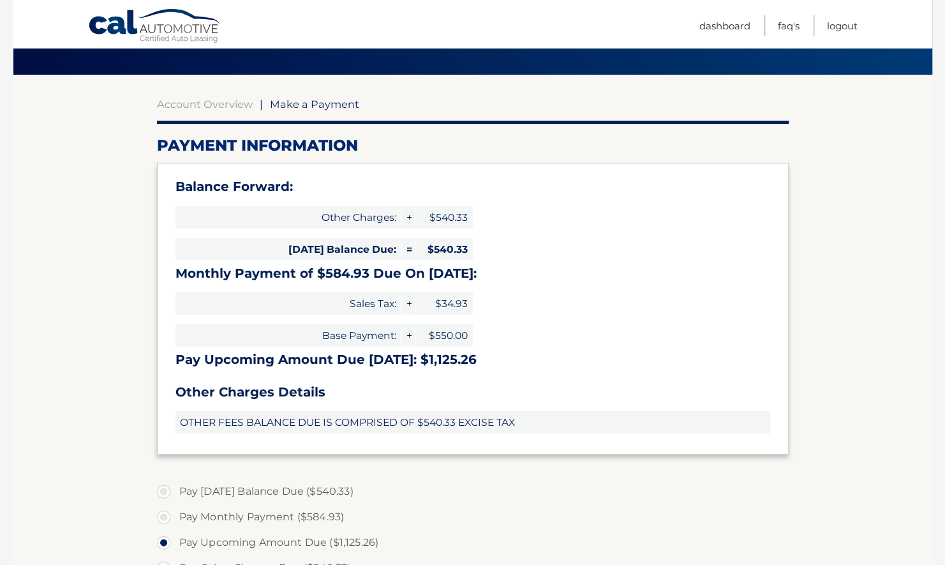
click at [197, 503] on label "Pay Today's Balance Due ($540.33)" at bounding box center [473, 492] width 632 height 26
click at [175, 499] on input "Pay Today's Balance Due ($540.33)" at bounding box center [168, 489] width 13 height 20
radio input "true"
type input "540.33"
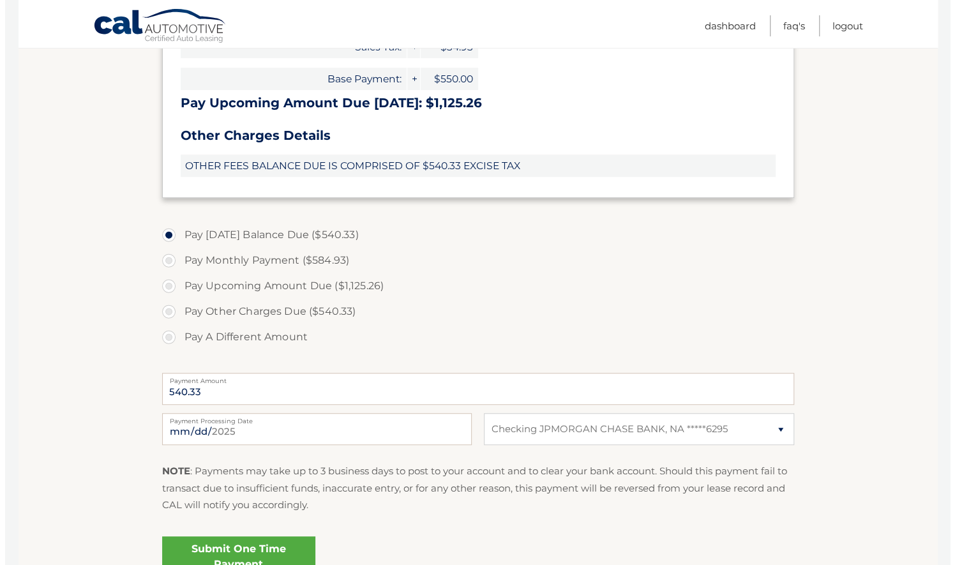
scroll to position [432, 0]
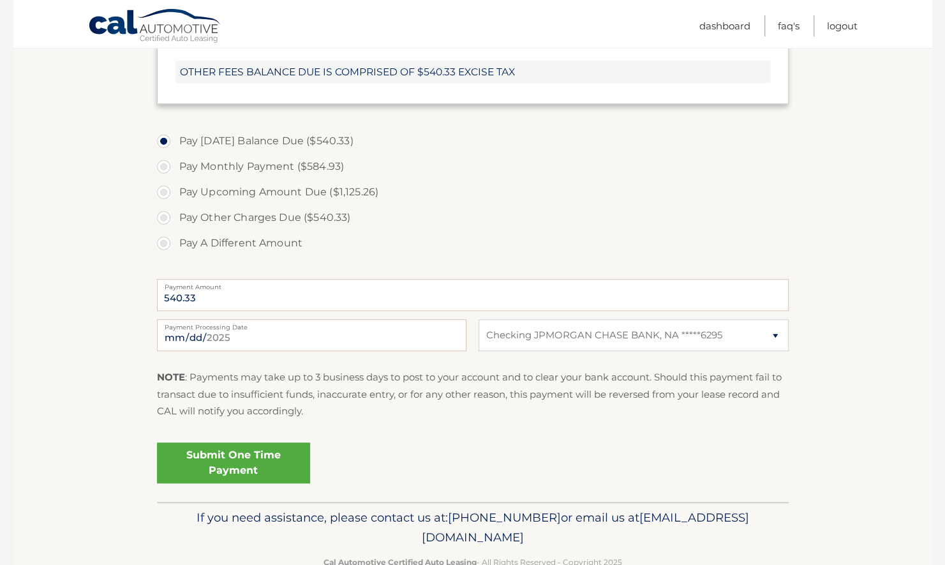
click at [263, 472] on link "Submit One Time Payment" at bounding box center [233, 462] width 153 height 41
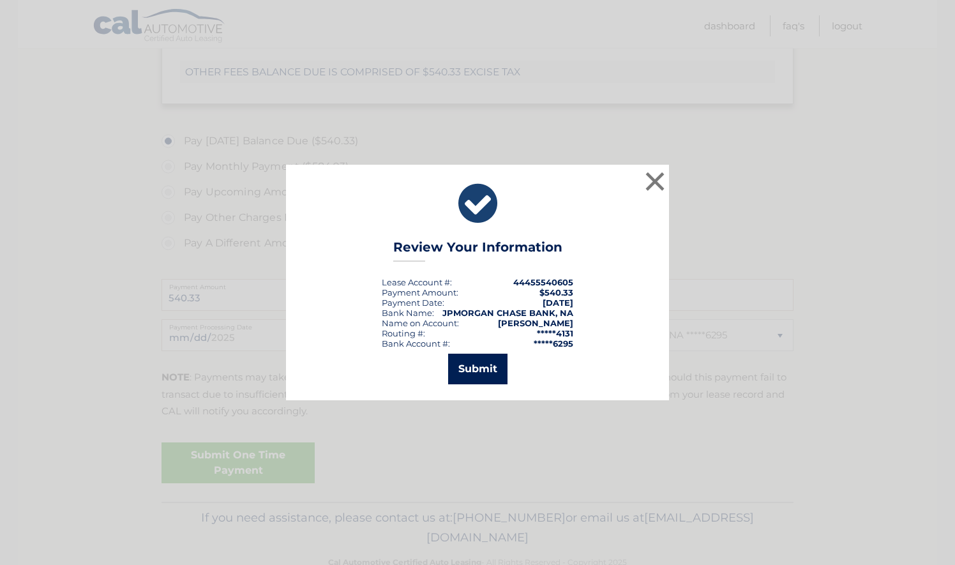
click at [476, 382] on button "Submit" at bounding box center [477, 369] width 59 height 31
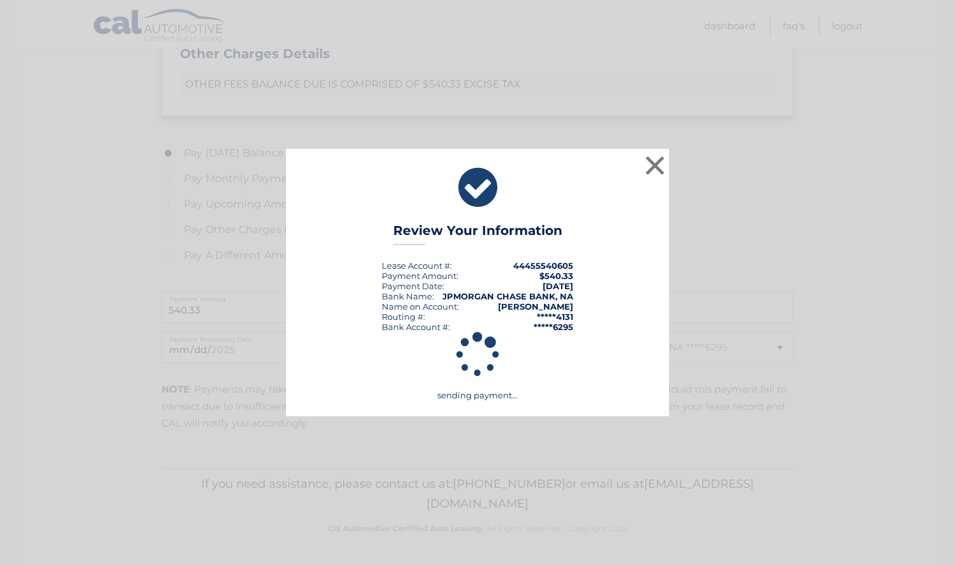
scroll to position [419, 0]
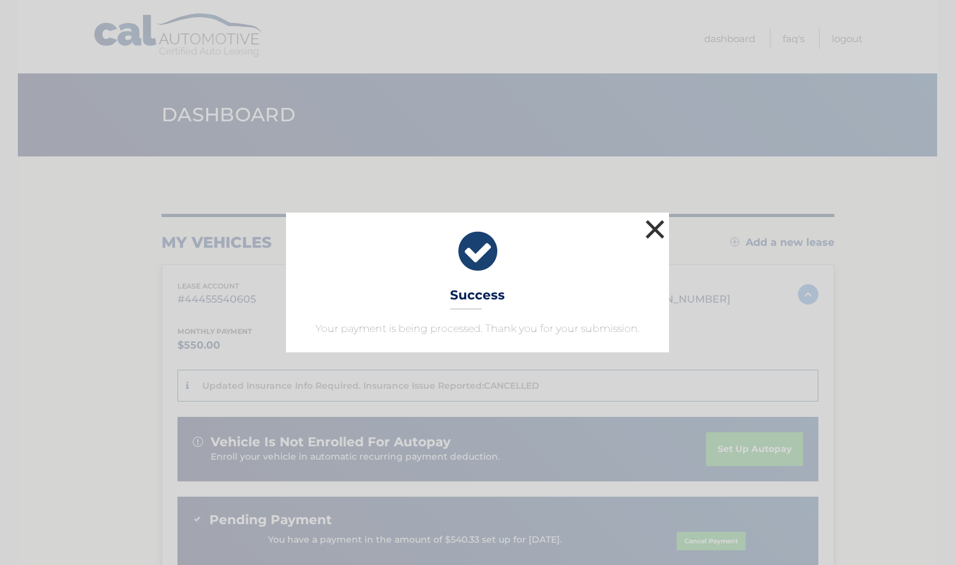
click at [648, 222] on button "×" at bounding box center [655, 229] width 26 height 26
